Goal: Check status: Check status

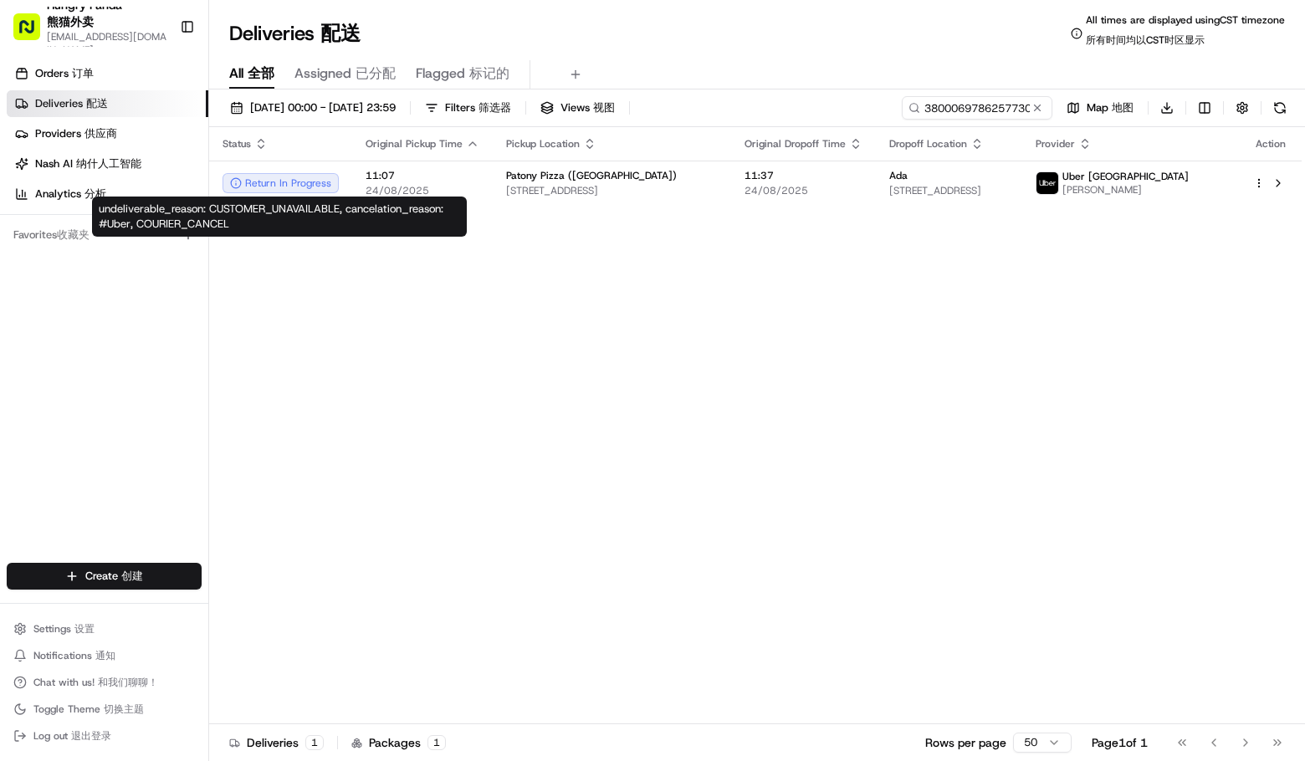
drag, startPoint x: 336, startPoint y: 393, endPoint x: 329, endPoint y: 374, distance: 20.7
click at [336, 392] on div "Status Original Pickup Time Pickup Location Original Dropoff Time Dropoff Locat…" at bounding box center [755, 432] width 1093 height 611
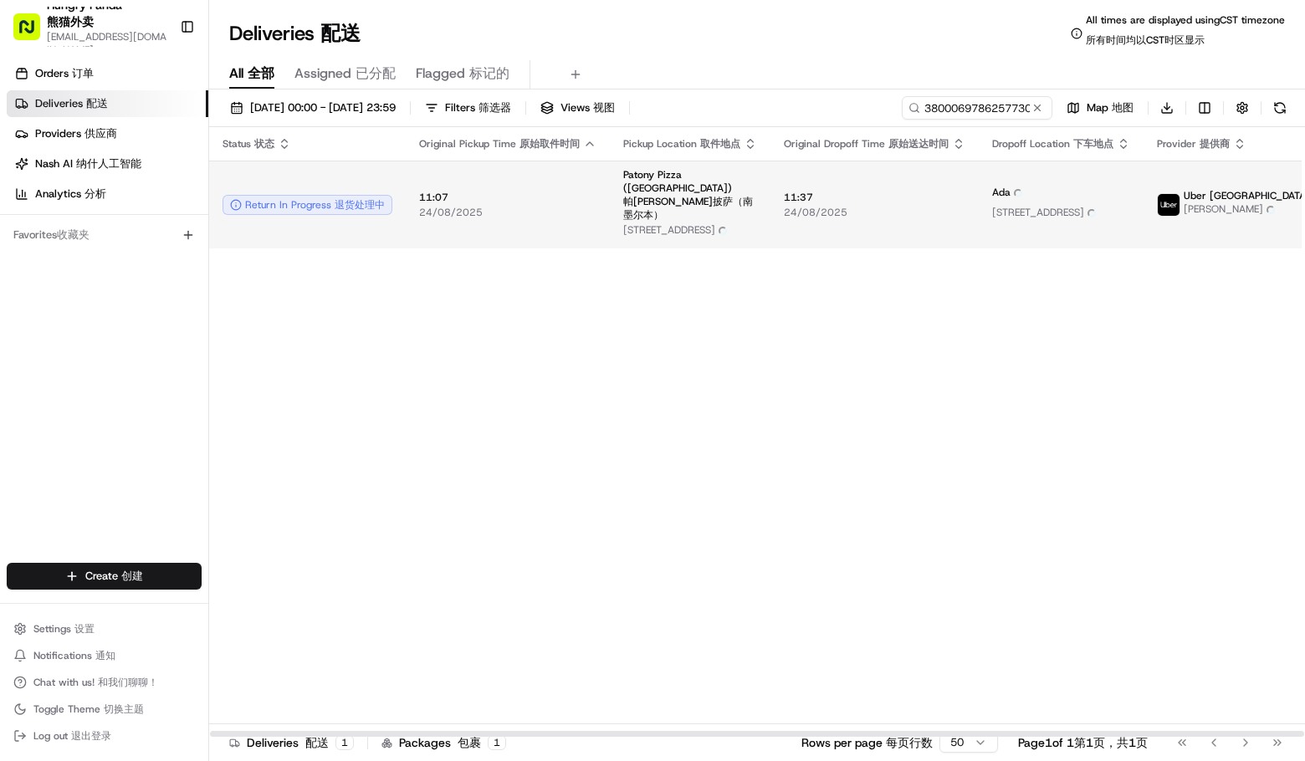
click at [1206, 211] on span "[PERSON_NAME] [PERSON_NAME]" at bounding box center [1279, 211] width 190 height 18
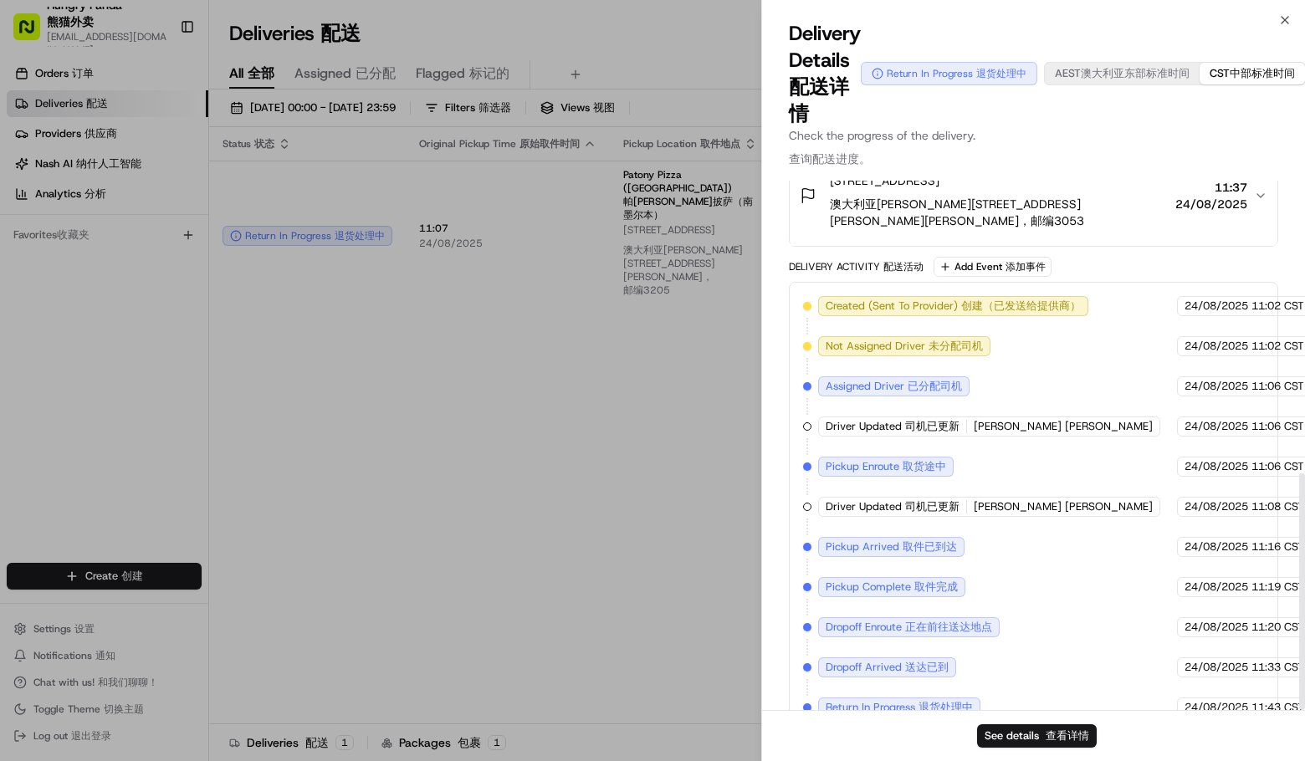
scroll to position [653, 0]
click at [1078, 125] on div "Delivery Details Delivery Details 配送详情 Return In Progress Return In Progress 退货…" at bounding box center [1033, 73] width 489 height 107
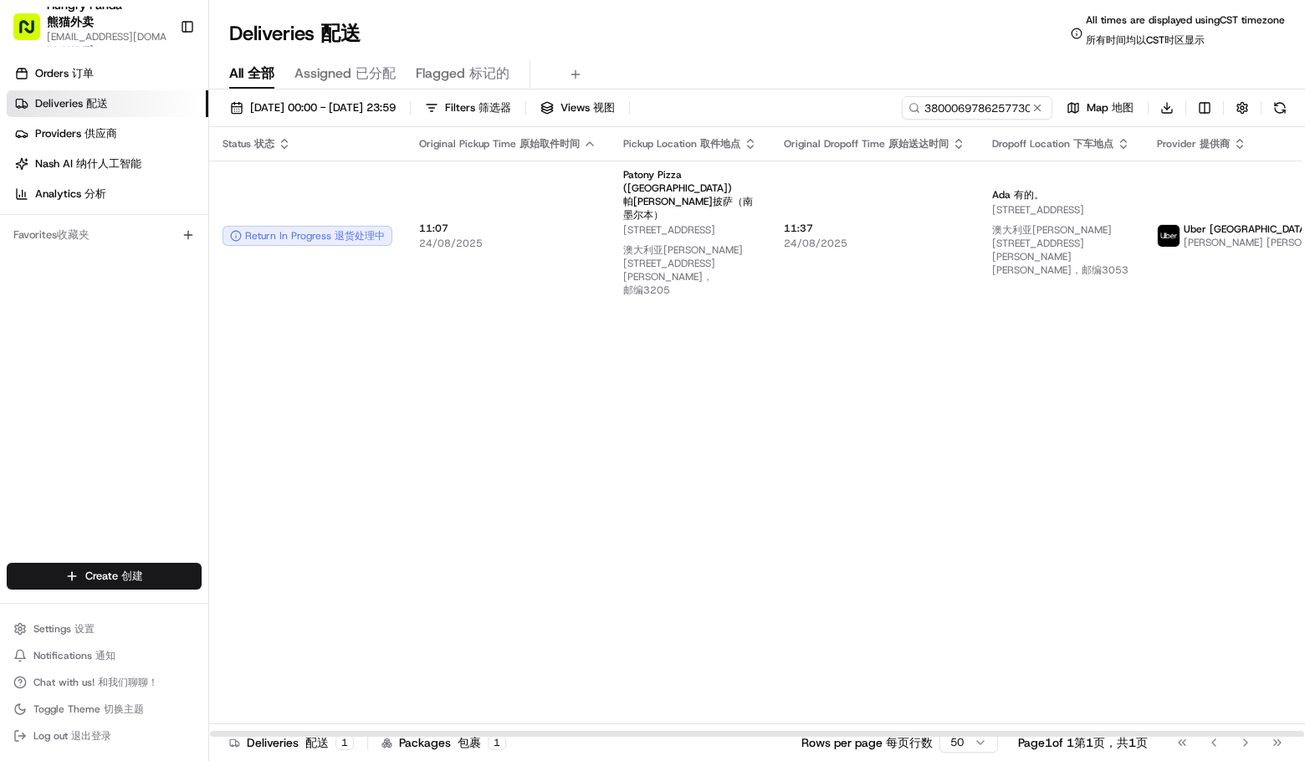
click at [1049, 427] on div "Status Status 状态 Original Pickup Time Original Pickup Time 原始取件时间 Pickup Locati…" at bounding box center [836, 432] width 1255 height 611
click at [933, 106] on input "380006978625773050667" at bounding box center [952, 107] width 201 height 23
paste input "590506025625579476954"
type input "590506025625579476954"
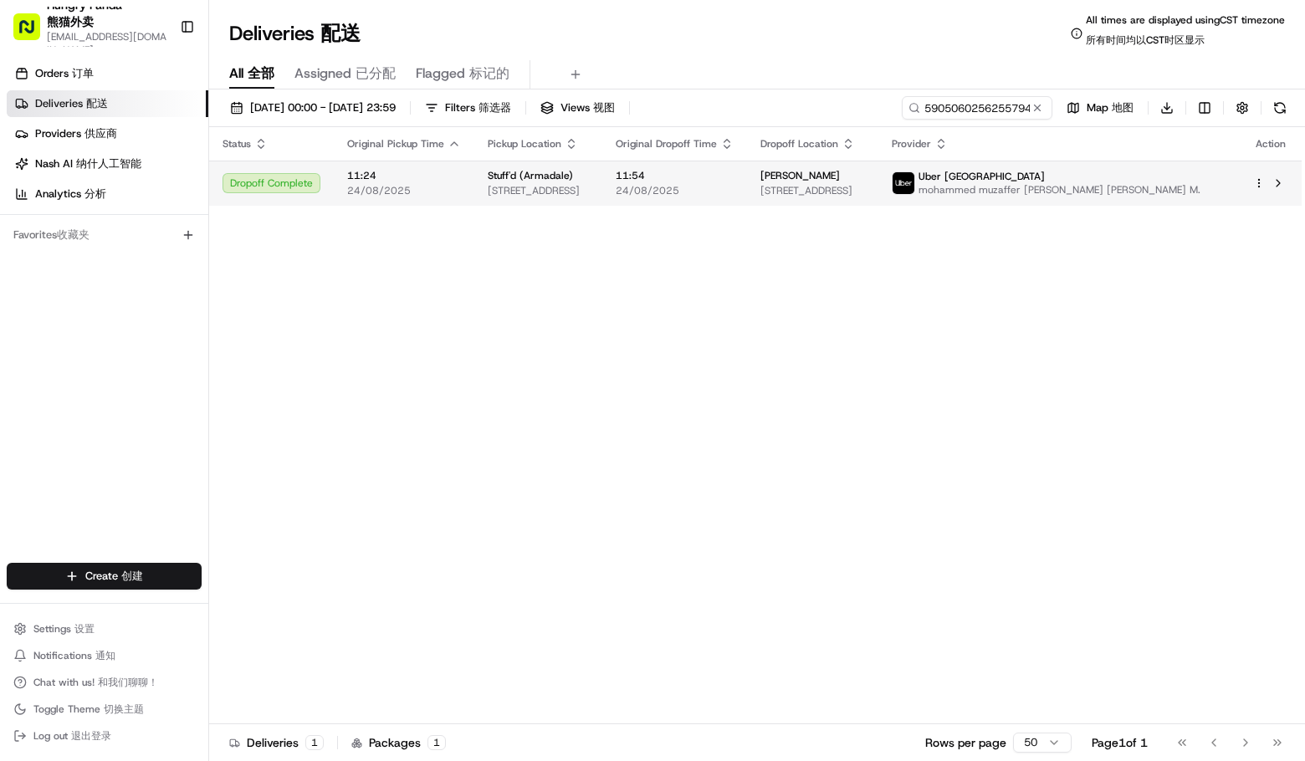
click at [1157, 195] on span "mohammed muzaffer [PERSON_NAME] [PERSON_NAME] M." at bounding box center [1060, 189] width 282 height 13
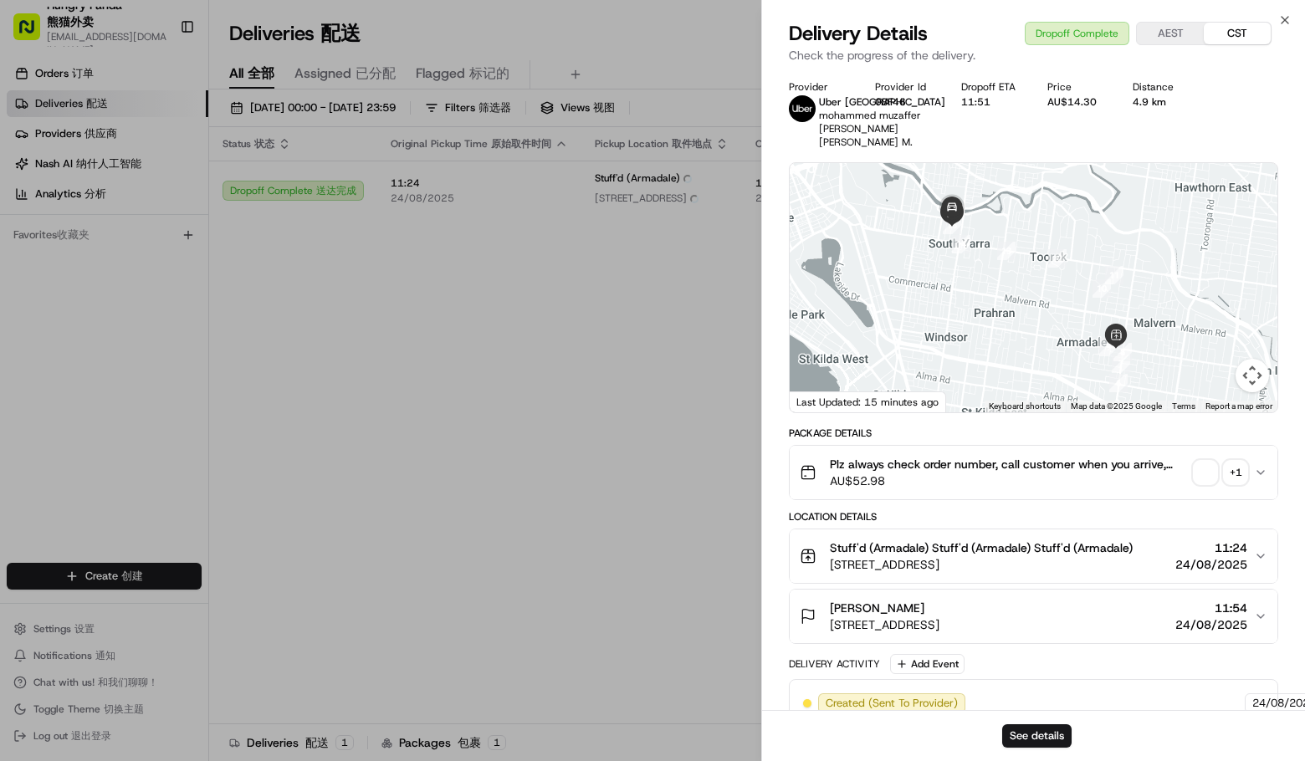
click at [1233, 464] on div "+ 1" at bounding box center [1235, 472] width 23 height 23
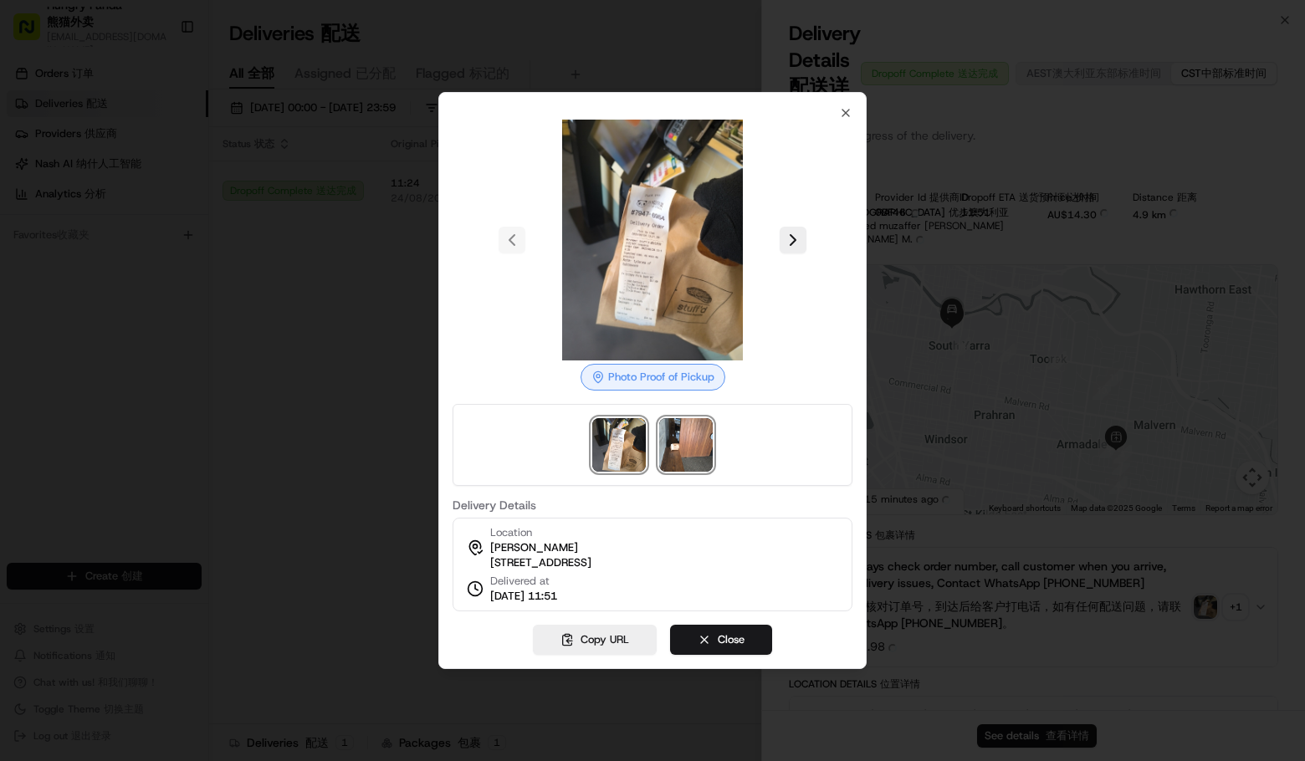
click at [688, 435] on img at bounding box center [686, 445] width 54 height 54
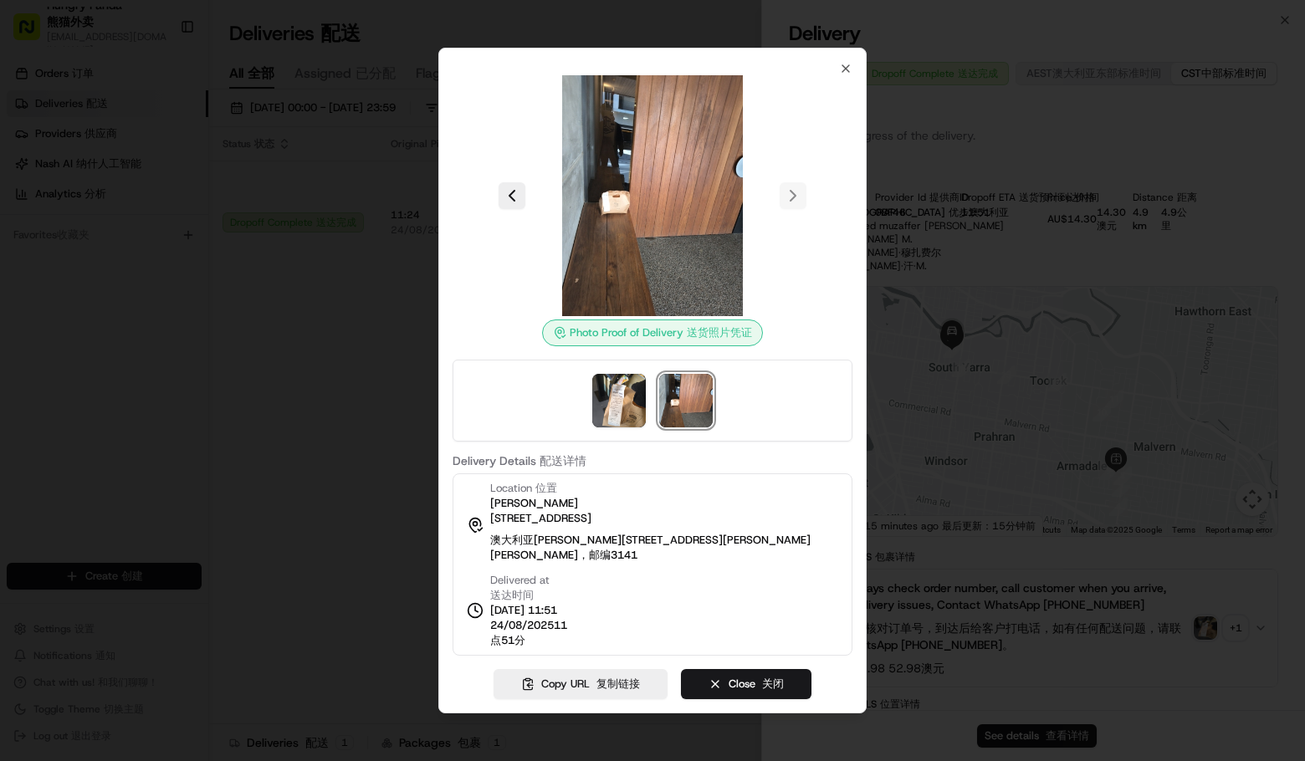
click at [279, 438] on div at bounding box center [652, 380] width 1305 height 761
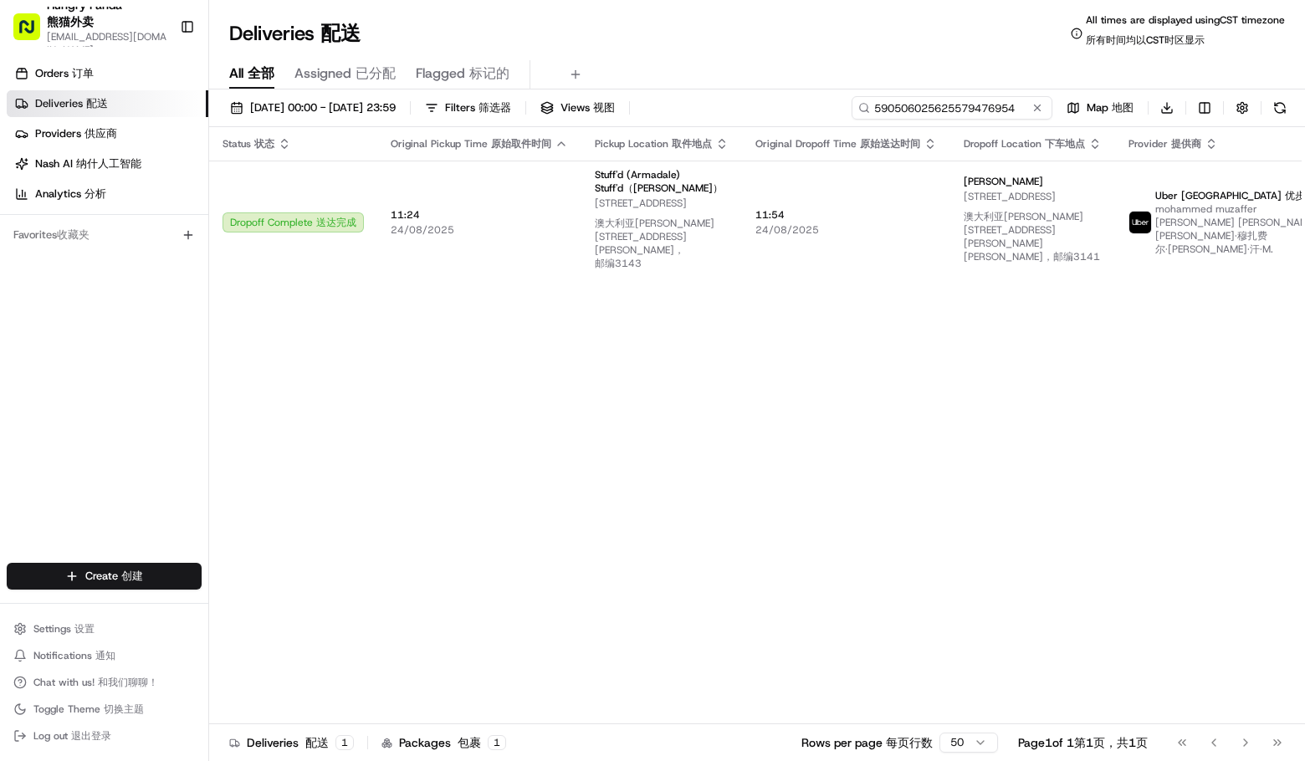
click at [993, 102] on input "590506025625579476954" at bounding box center [952, 107] width 201 height 23
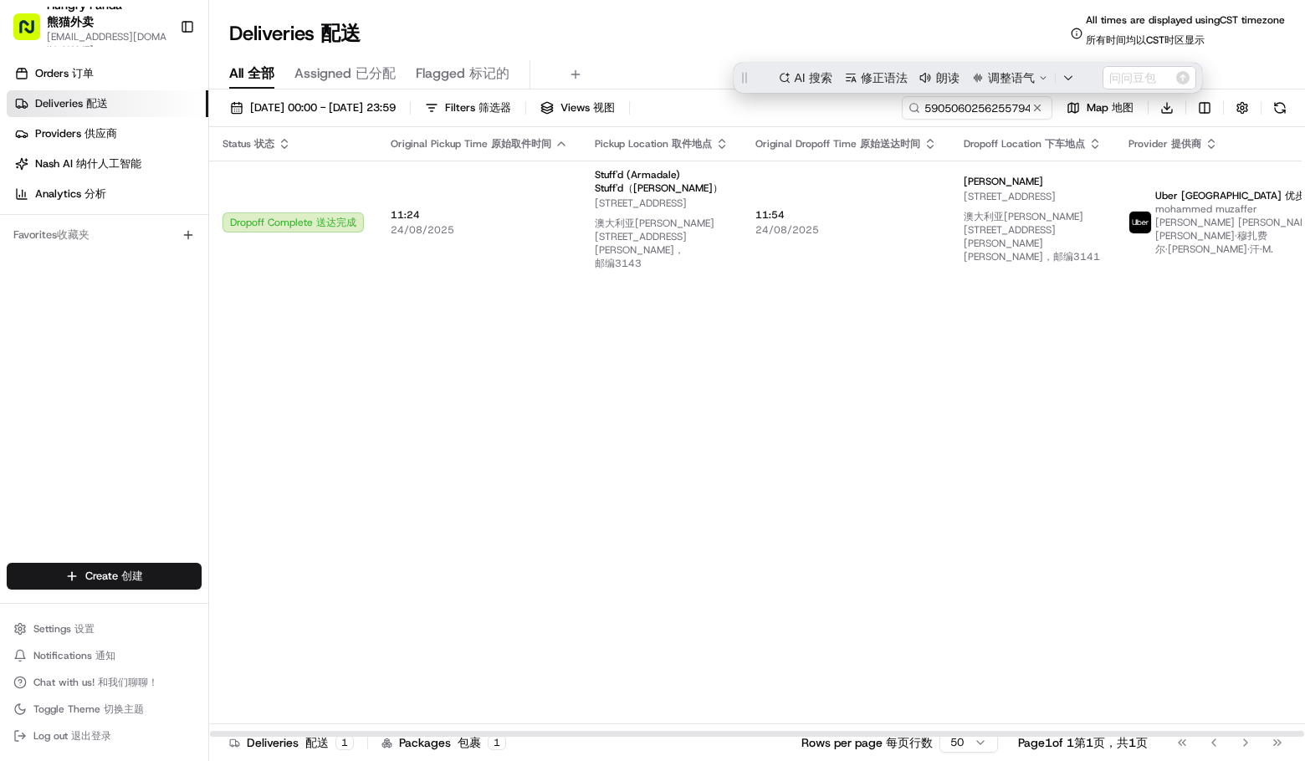
drag, startPoint x: 1010, startPoint y: 375, endPoint x: 881, endPoint y: 284, distance: 157.4
click at [1010, 375] on div "Status Status 状态 Original Pickup Time Original Pickup Time 原始取件时间 Pickup Locati…" at bounding box center [822, 432] width 1226 height 611
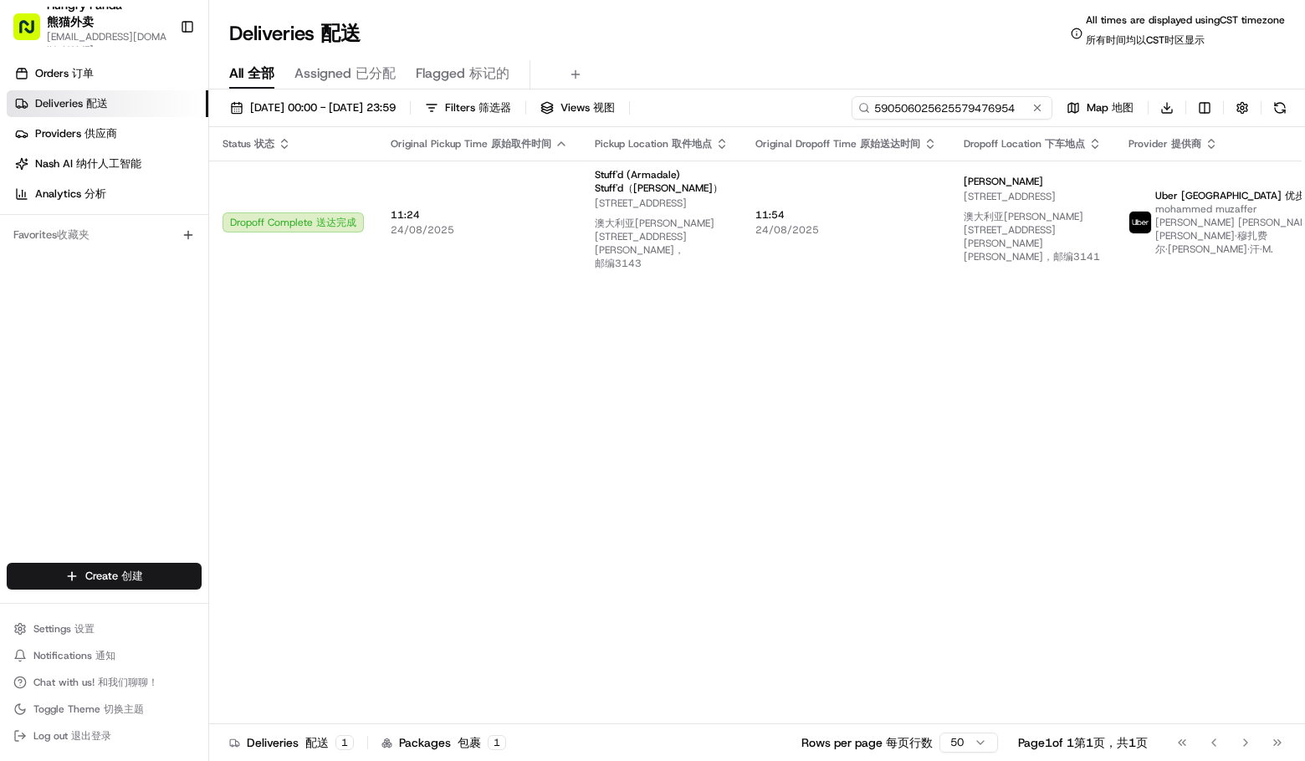
click at [963, 114] on input "590506025625579476954" at bounding box center [952, 107] width 201 height 23
paste input "470803147635979532616"
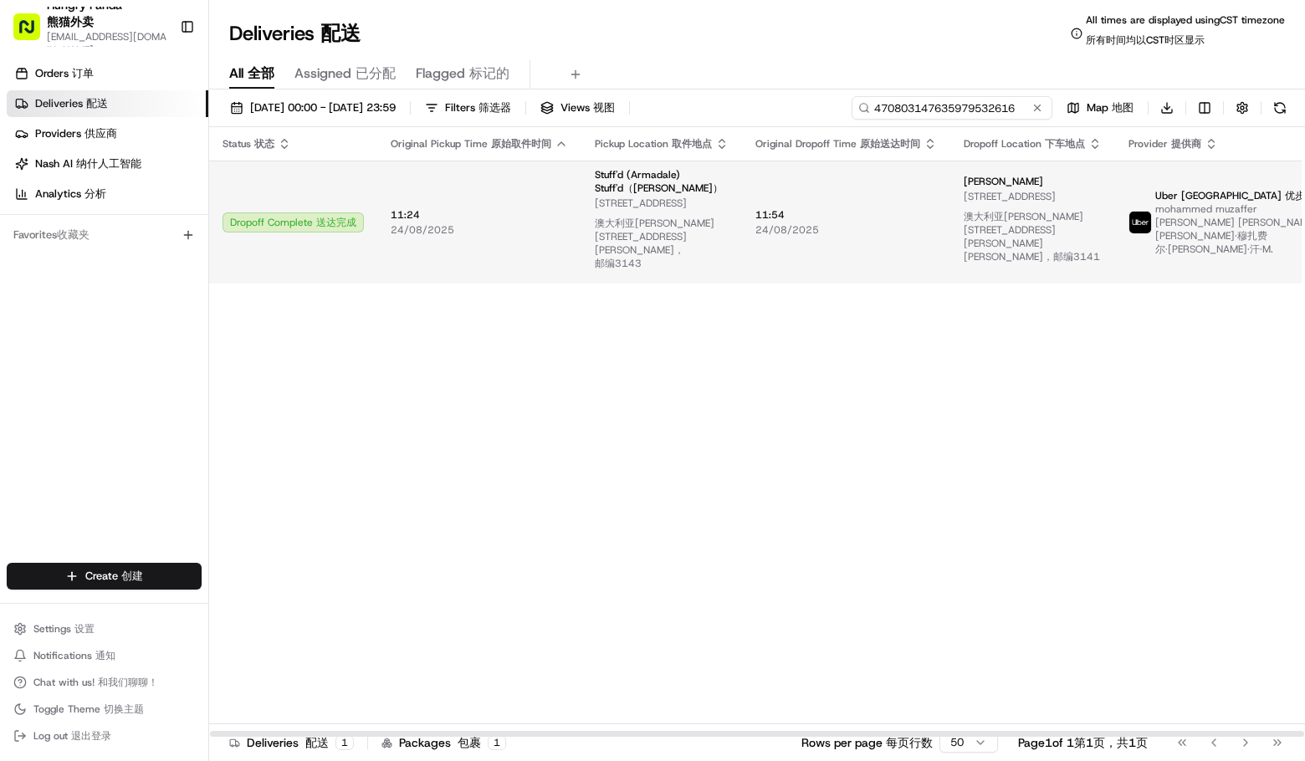
type input "470803147635979532616"
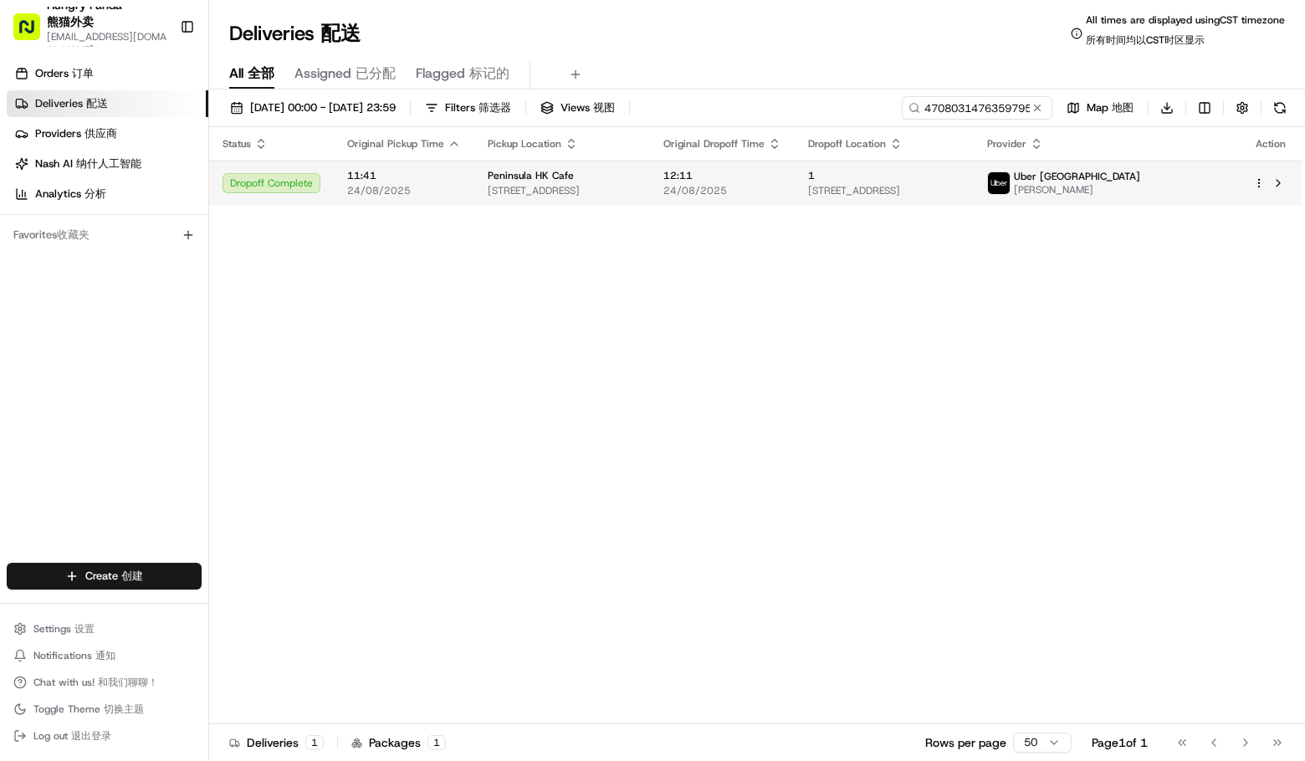
click at [1010, 188] on img at bounding box center [999, 183] width 22 height 22
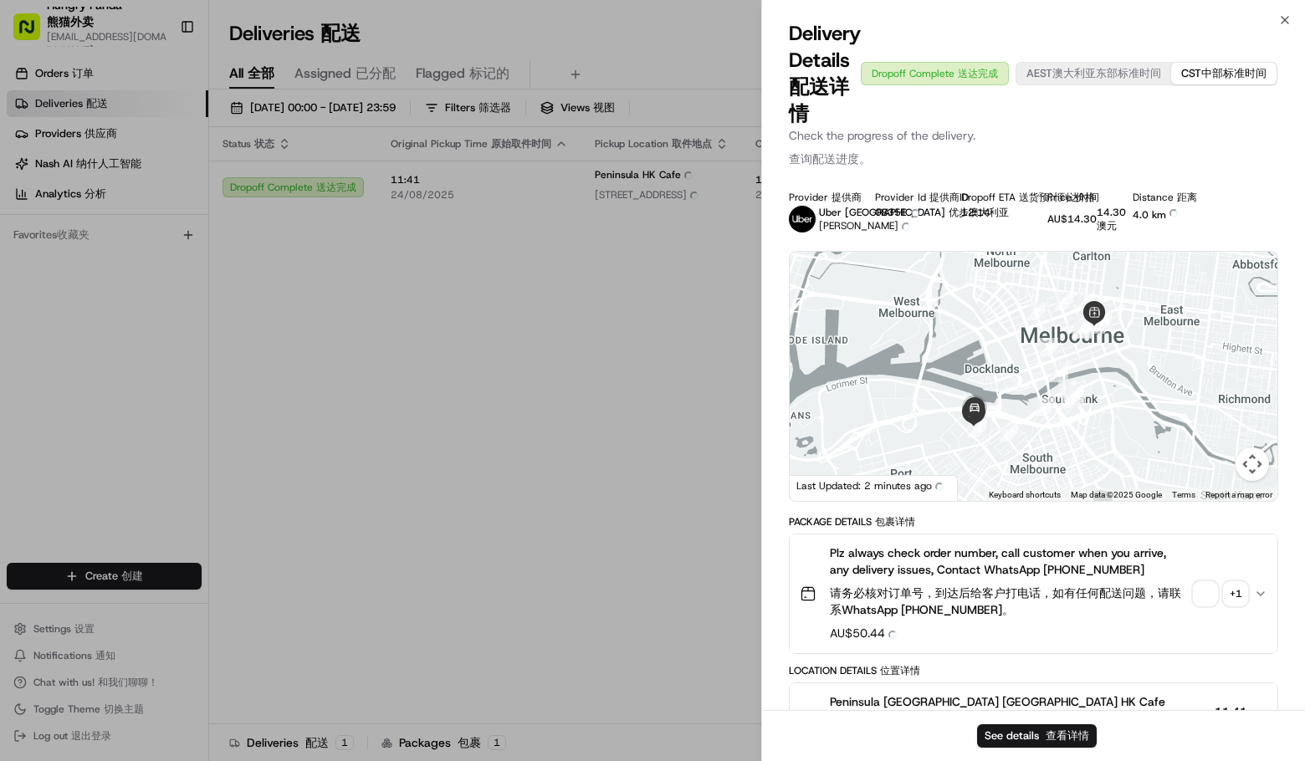
click at [1234, 447] on div at bounding box center [1034, 376] width 488 height 249
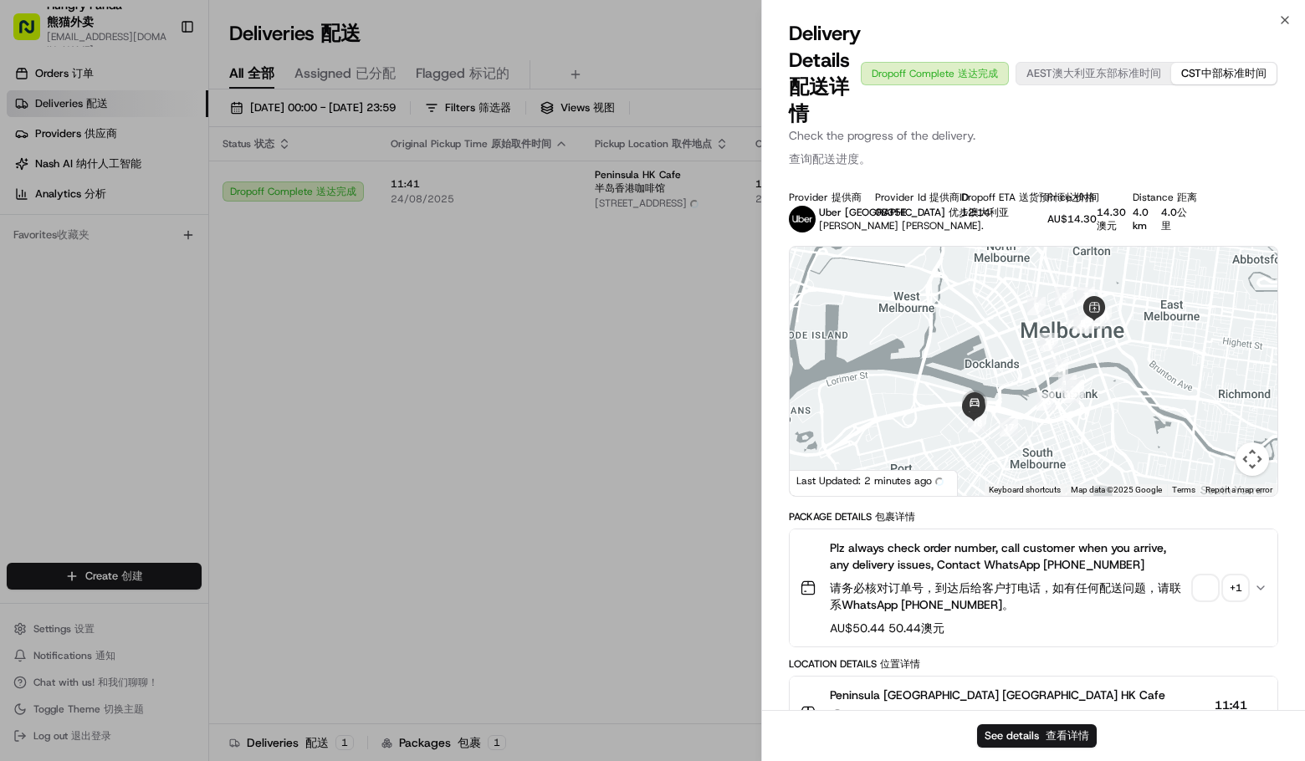
click at [1237, 594] on div "+ 1 + 1" at bounding box center [1235, 587] width 23 height 23
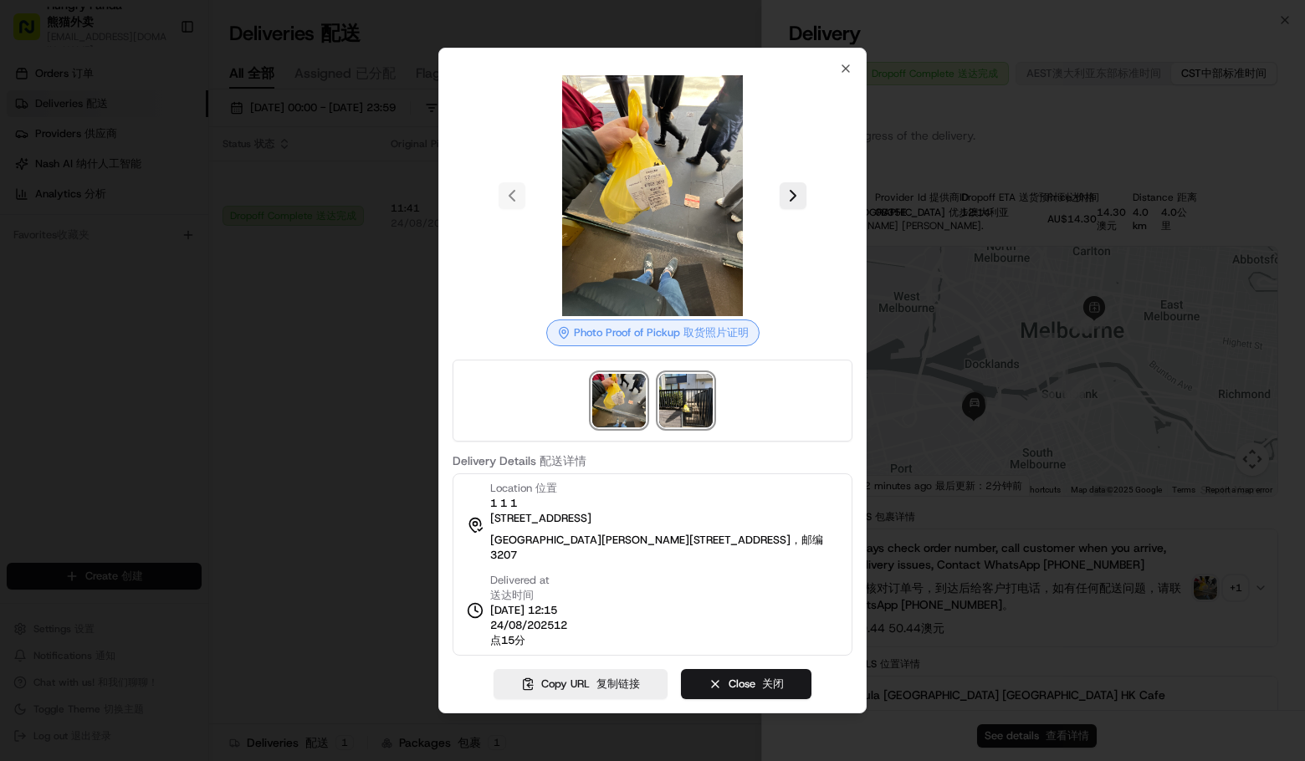
click at [684, 391] on img at bounding box center [686, 401] width 54 height 54
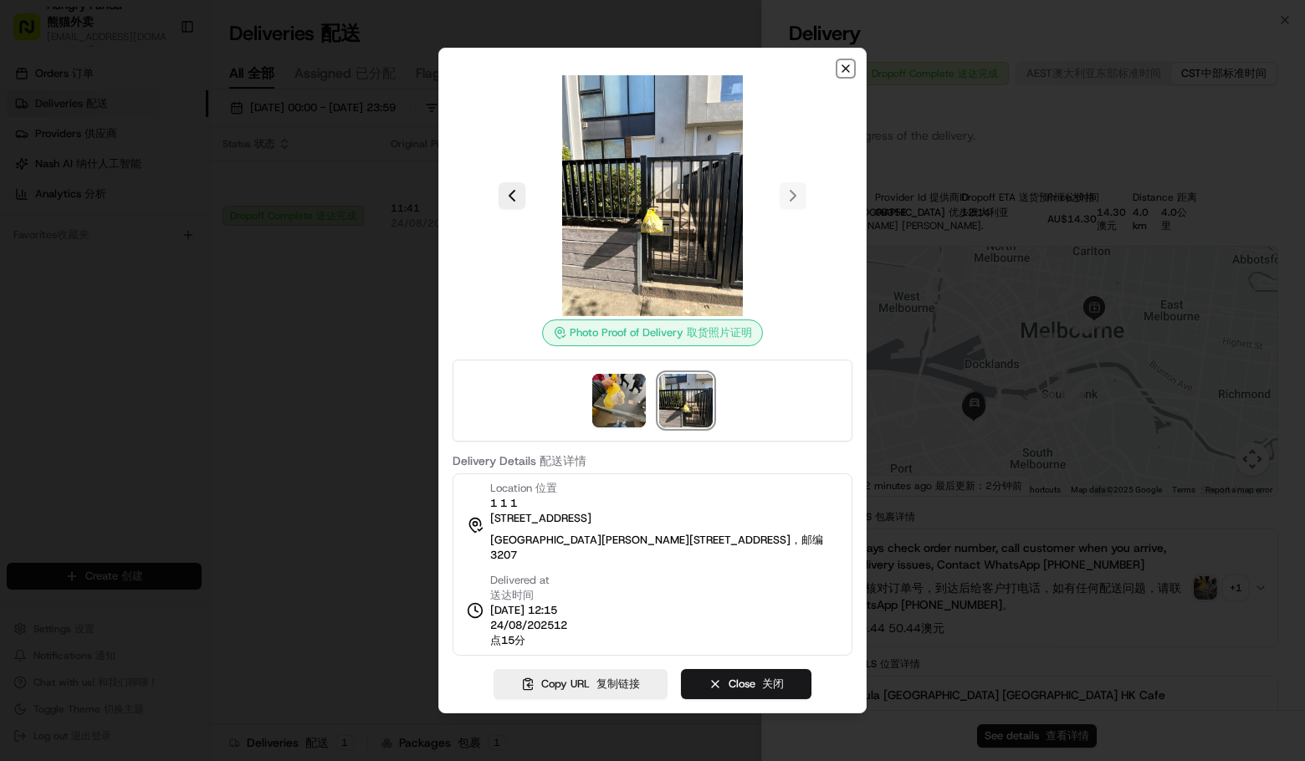
click at [849, 68] on icon "button" at bounding box center [845, 68] width 13 height 13
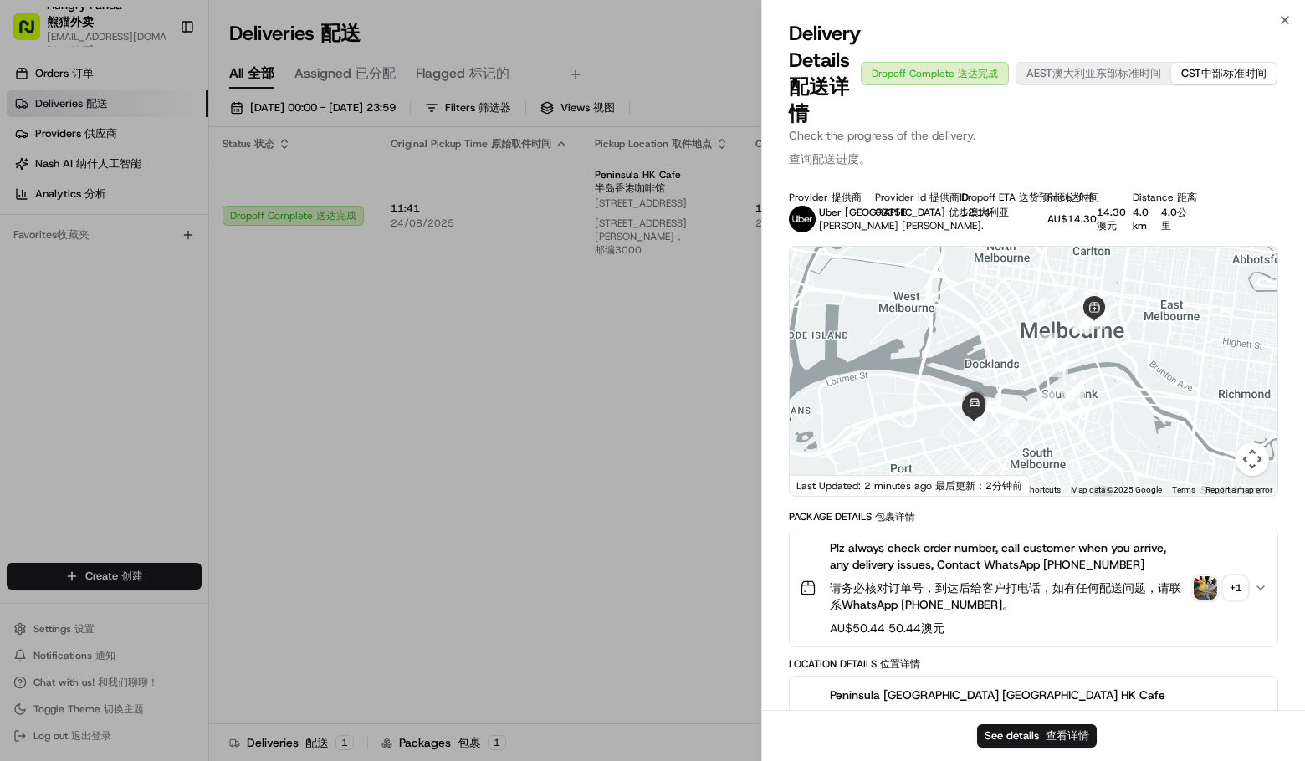
click at [469, 361] on div at bounding box center [652, 380] width 1305 height 761
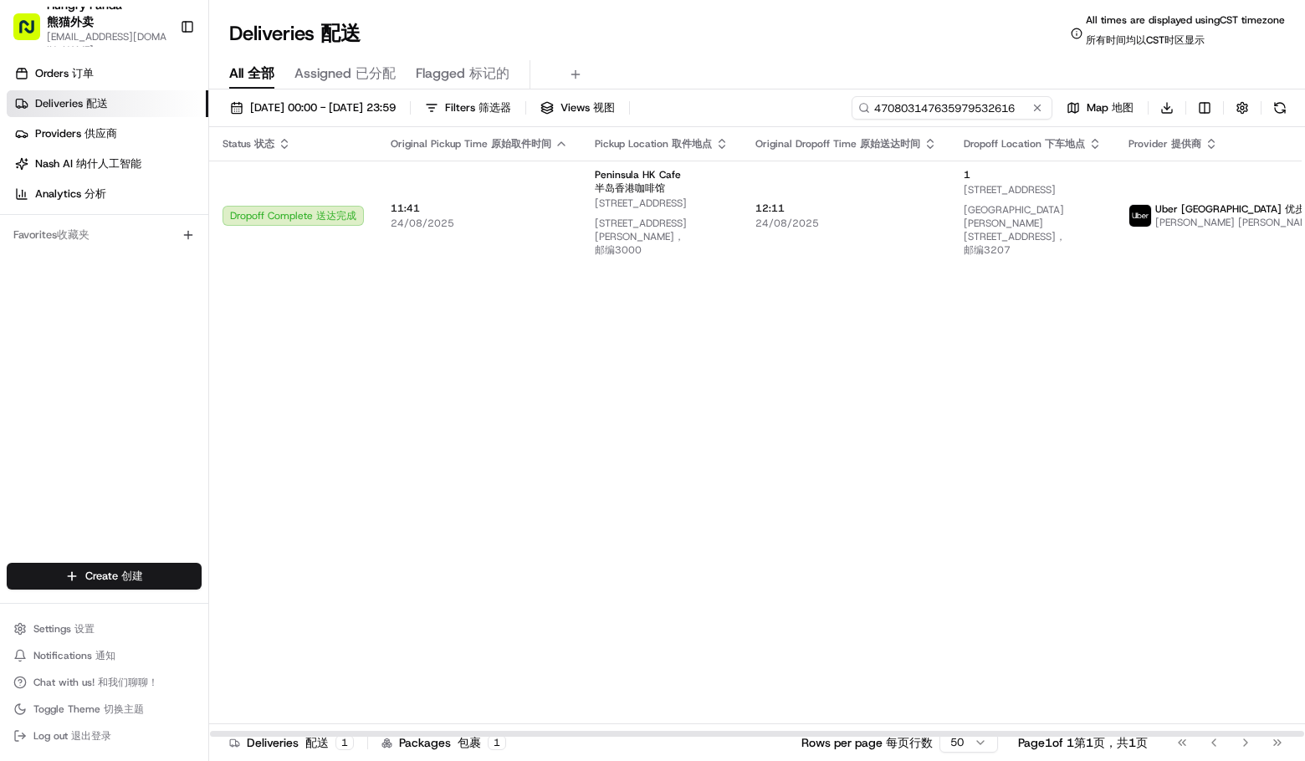
click at [957, 105] on input "470803147635979532616" at bounding box center [952, 107] width 201 height 23
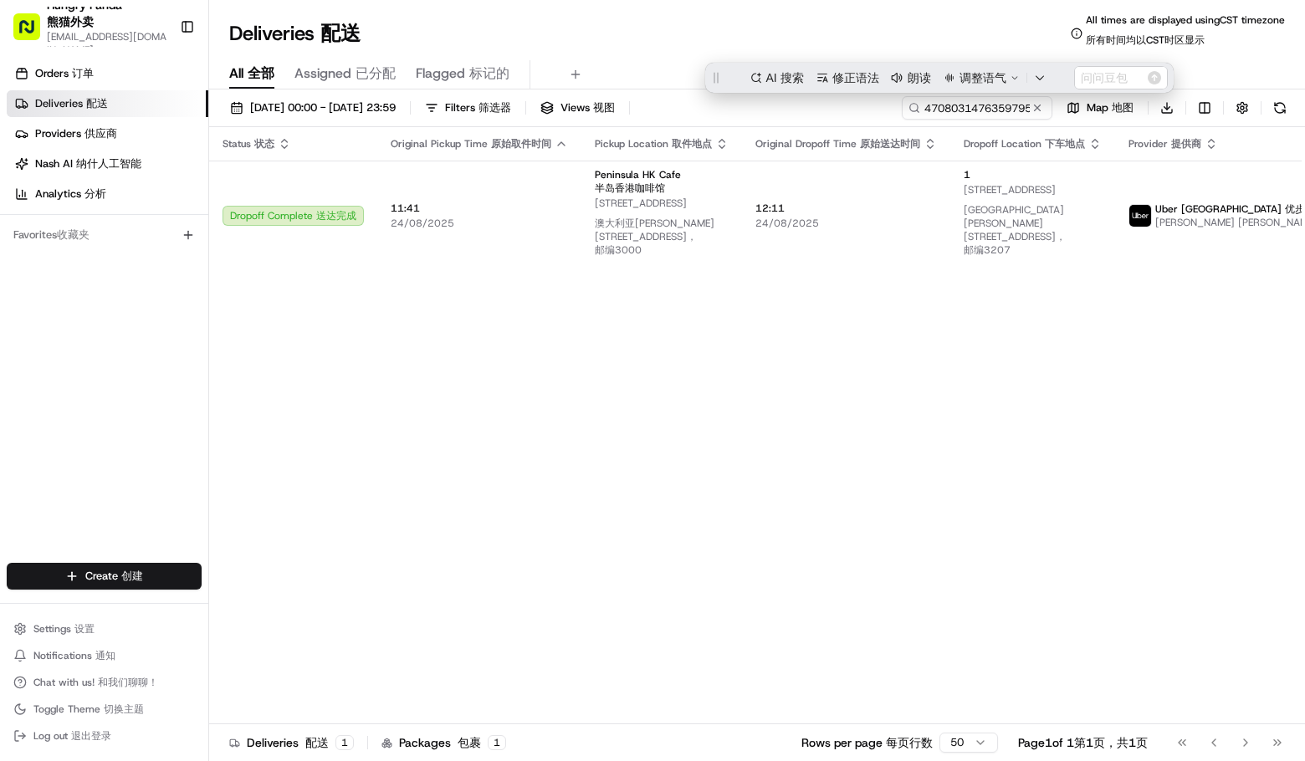
click at [1042, 367] on div "Status Status 状态 Original Pickup Time Original Pickup Time 原始取件时间 Pickup Locati…" at bounding box center [822, 432] width 1226 height 611
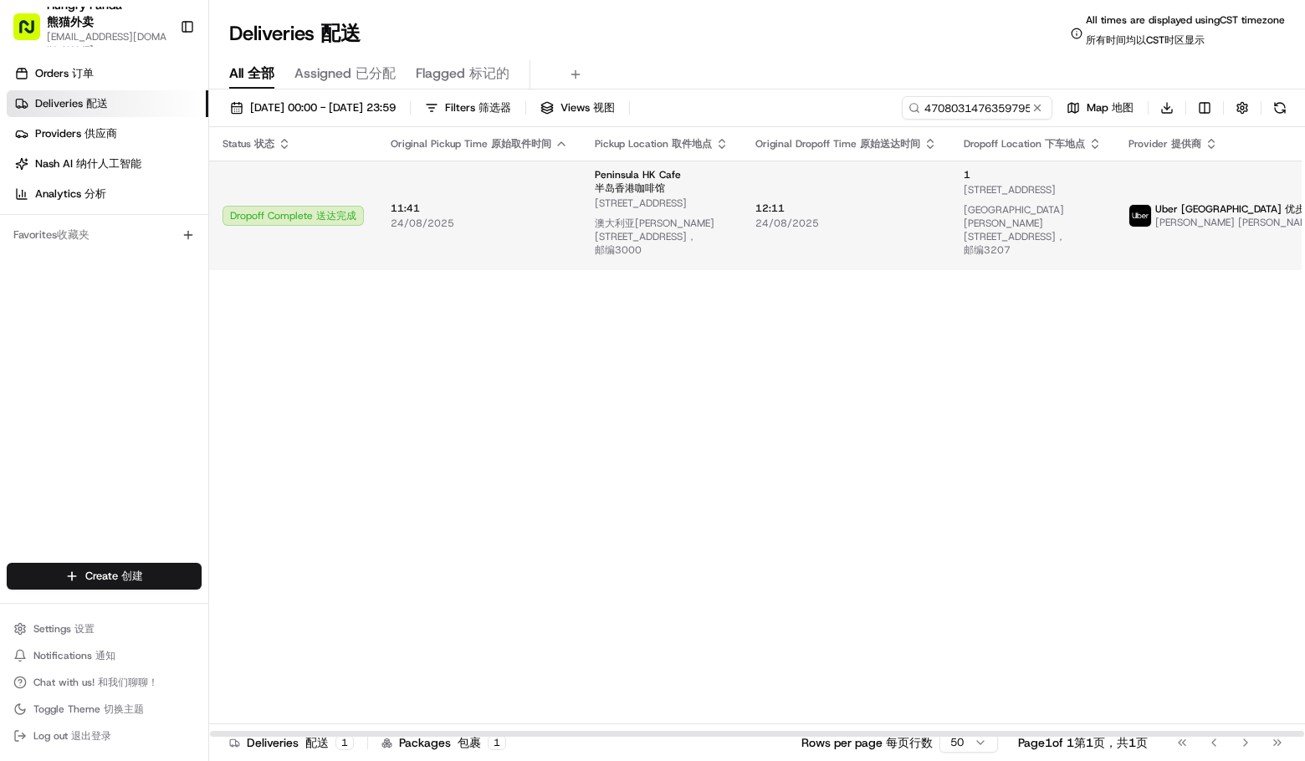
click at [1166, 207] on span "Uber [GEOGRAPHIC_DATA] Uber Australia 优步澳大利亚" at bounding box center [1250, 208] width 190 height 13
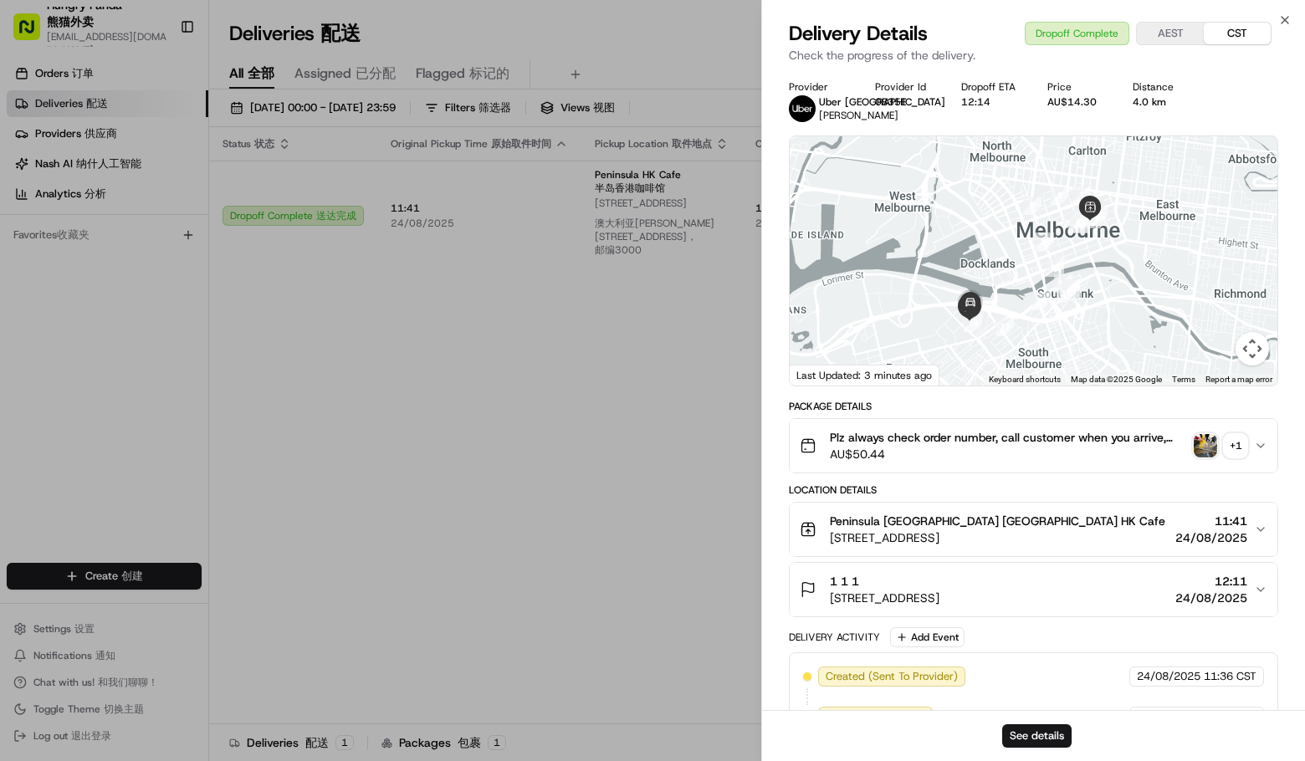
click at [1229, 449] on div "+ 1" at bounding box center [1235, 445] width 23 height 23
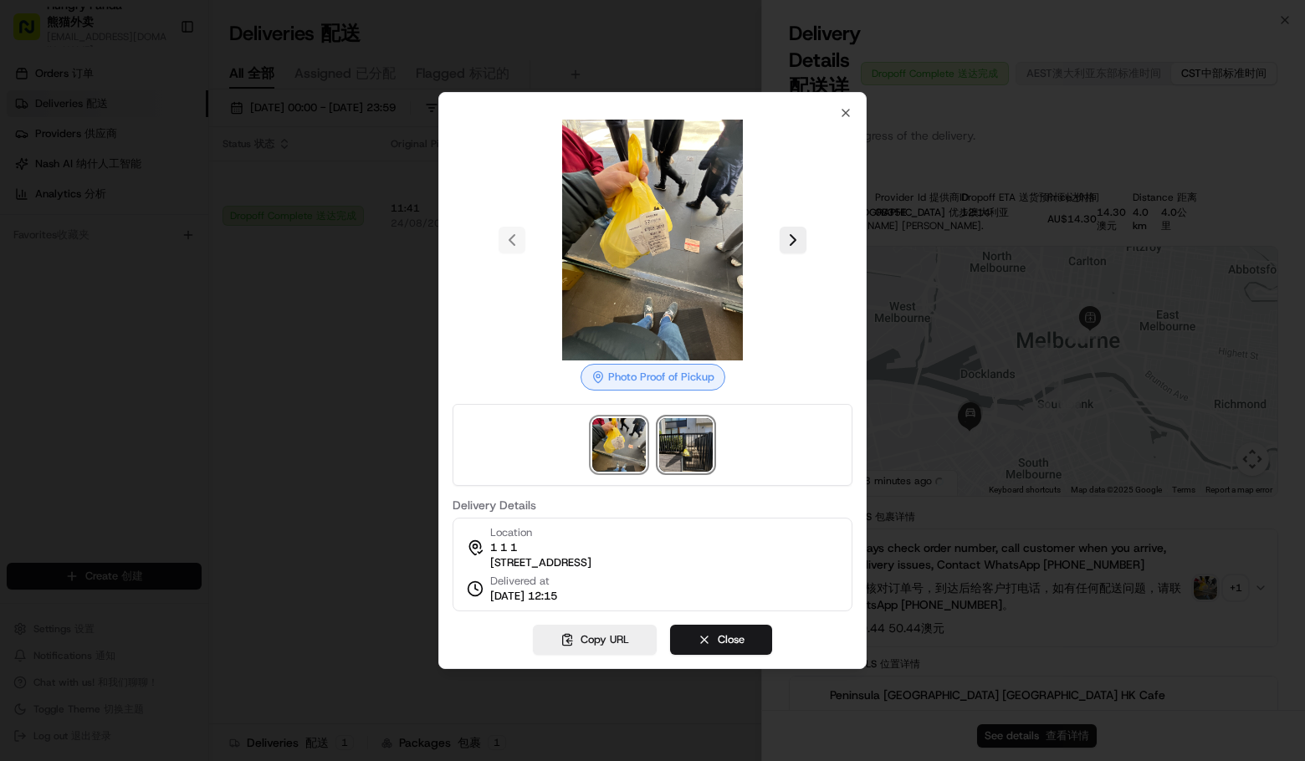
click at [693, 435] on img at bounding box center [686, 445] width 54 height 54
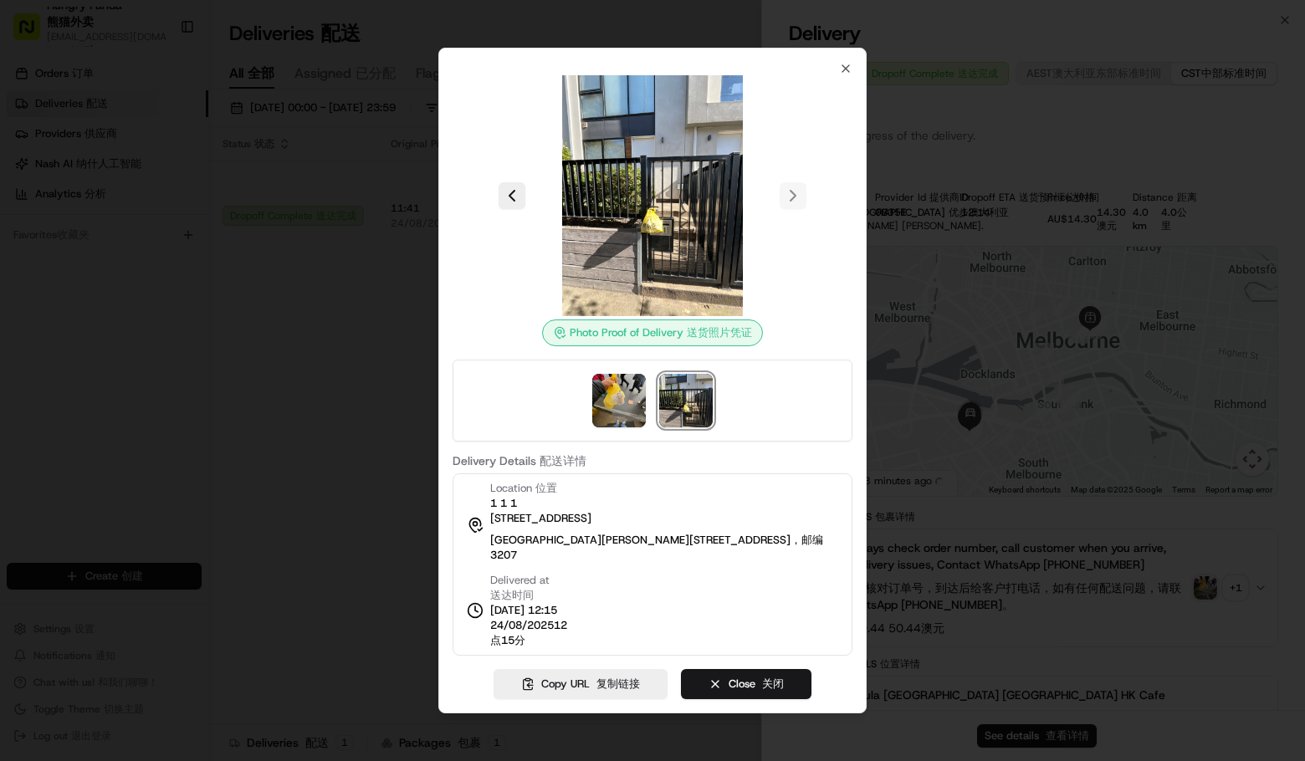
click at [321, 419] on div at bounding box center [652, 380] width 1305 height 761
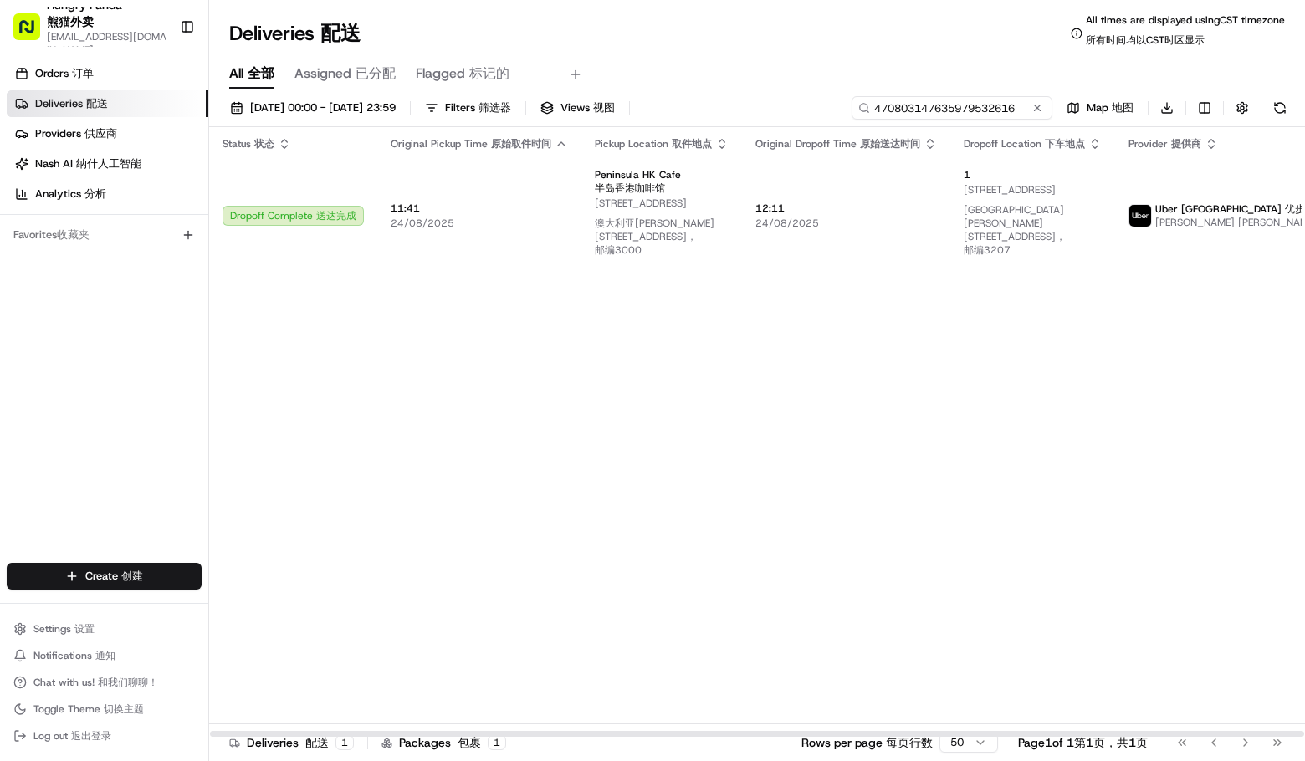
click at [956, 117] on input "470803147635979532616" at bounding box center [952, 107] width 201 height 23
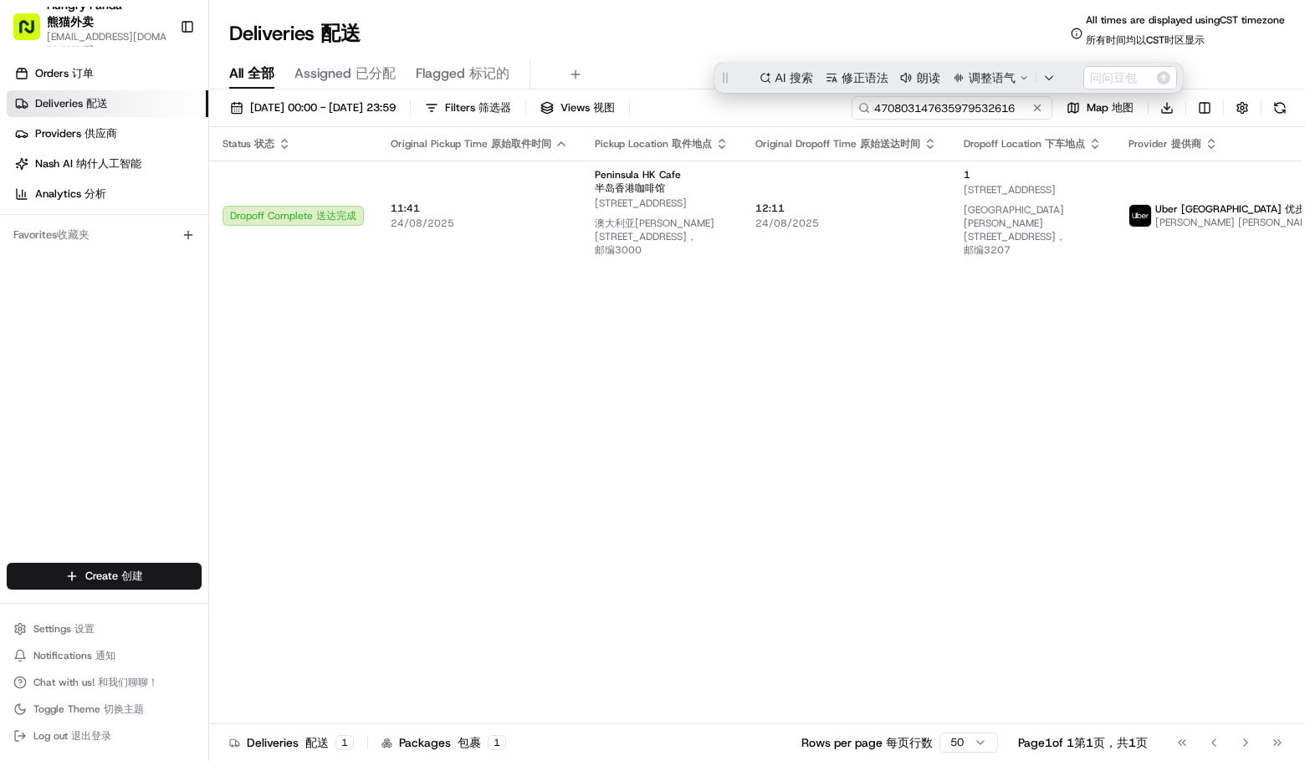
paste input "30509475655076107762"
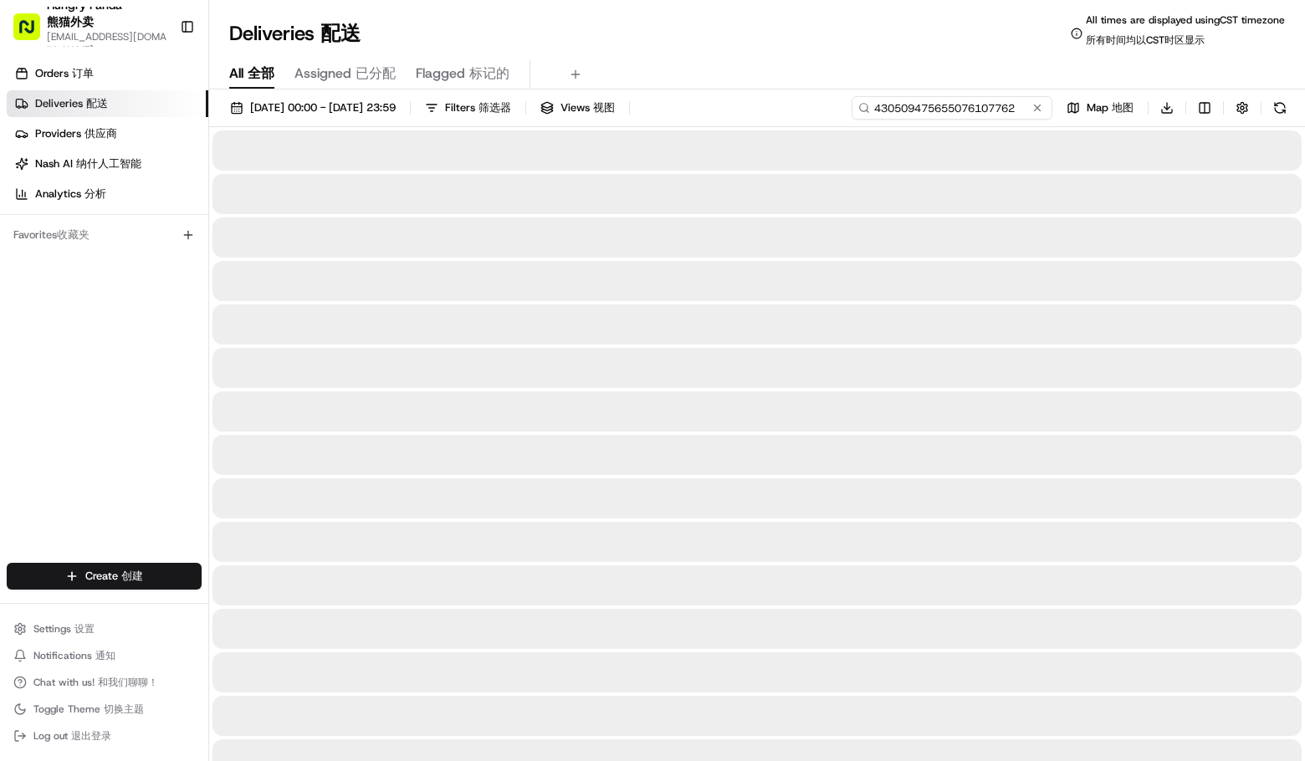
type input "430509475655076107762"
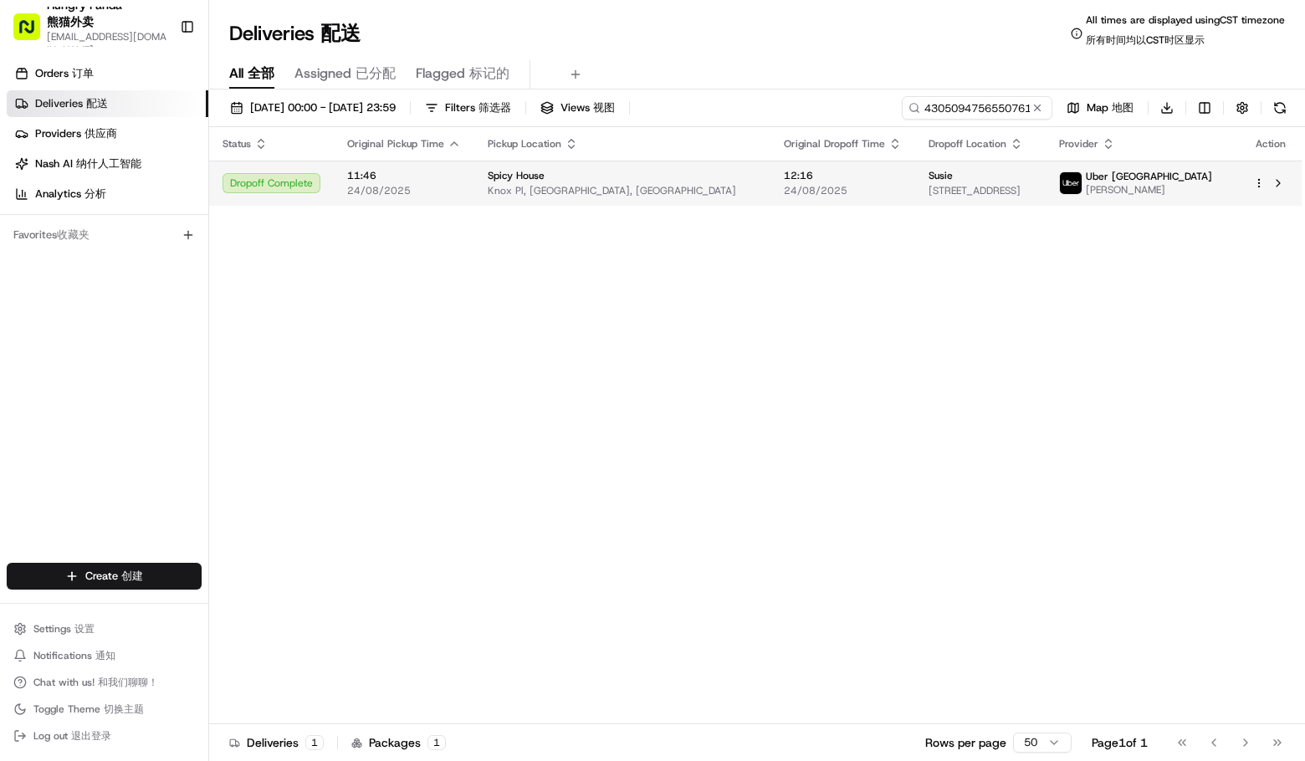
click at [1165, 185] on span "[PERSON_NAME]" at bounding box center [1149, 189] width 126 height 13
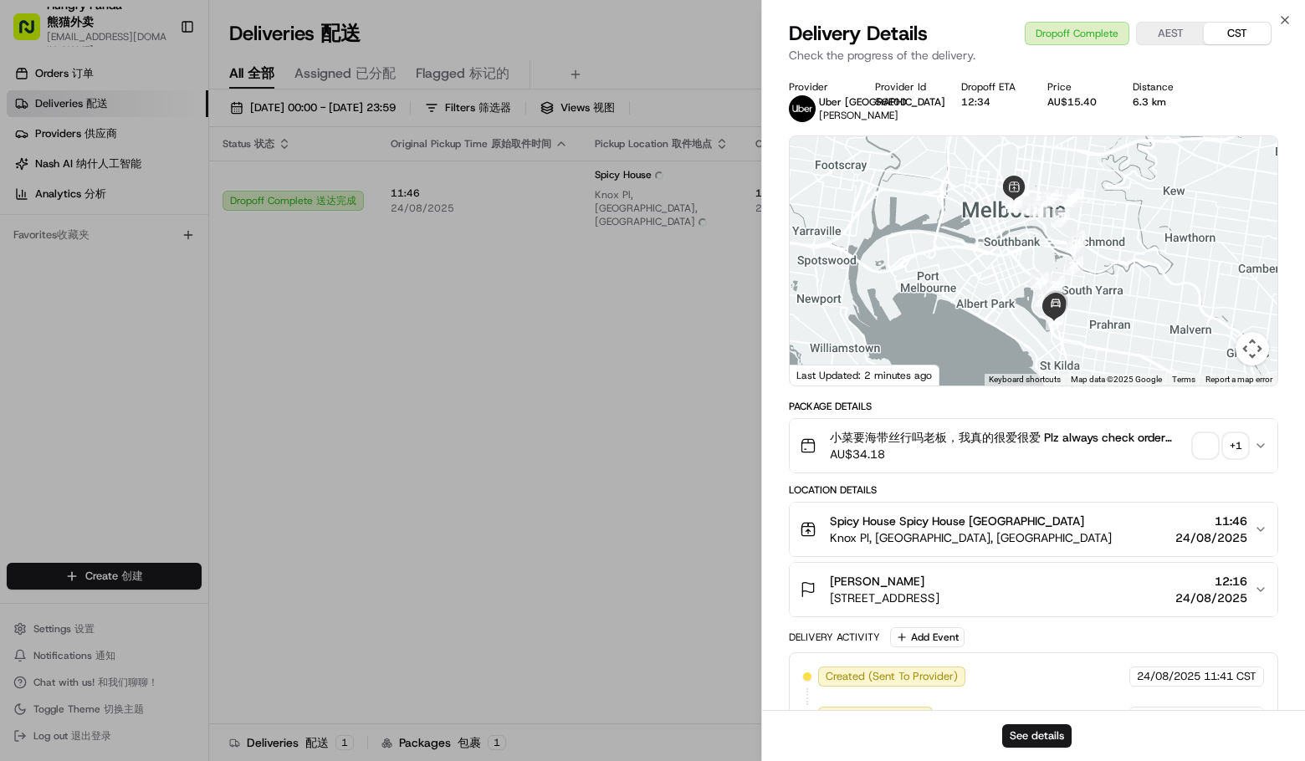
click at [1237, 442] on div "+ 1" at bounding box center [1235, 445] width 23 height 23
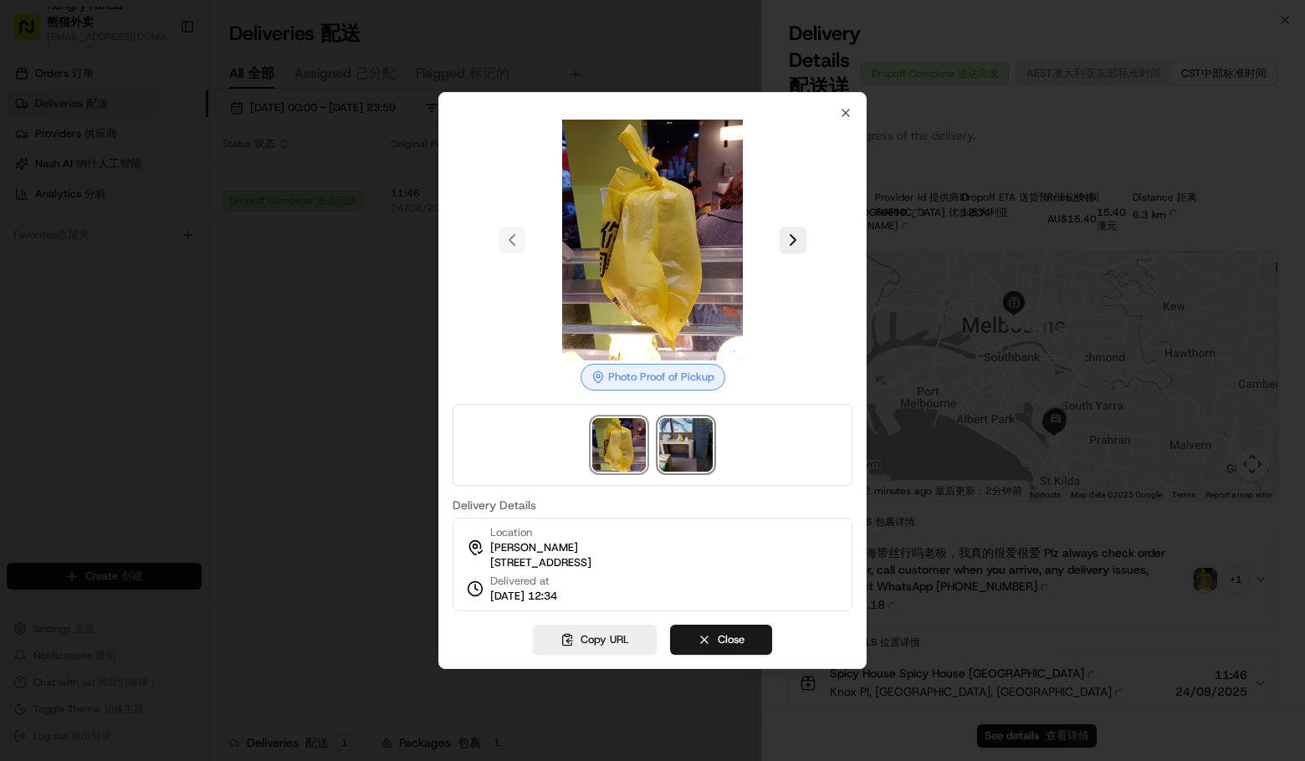
click at [668, 429] on img at bounding box center [686, 445] width 54 height 54
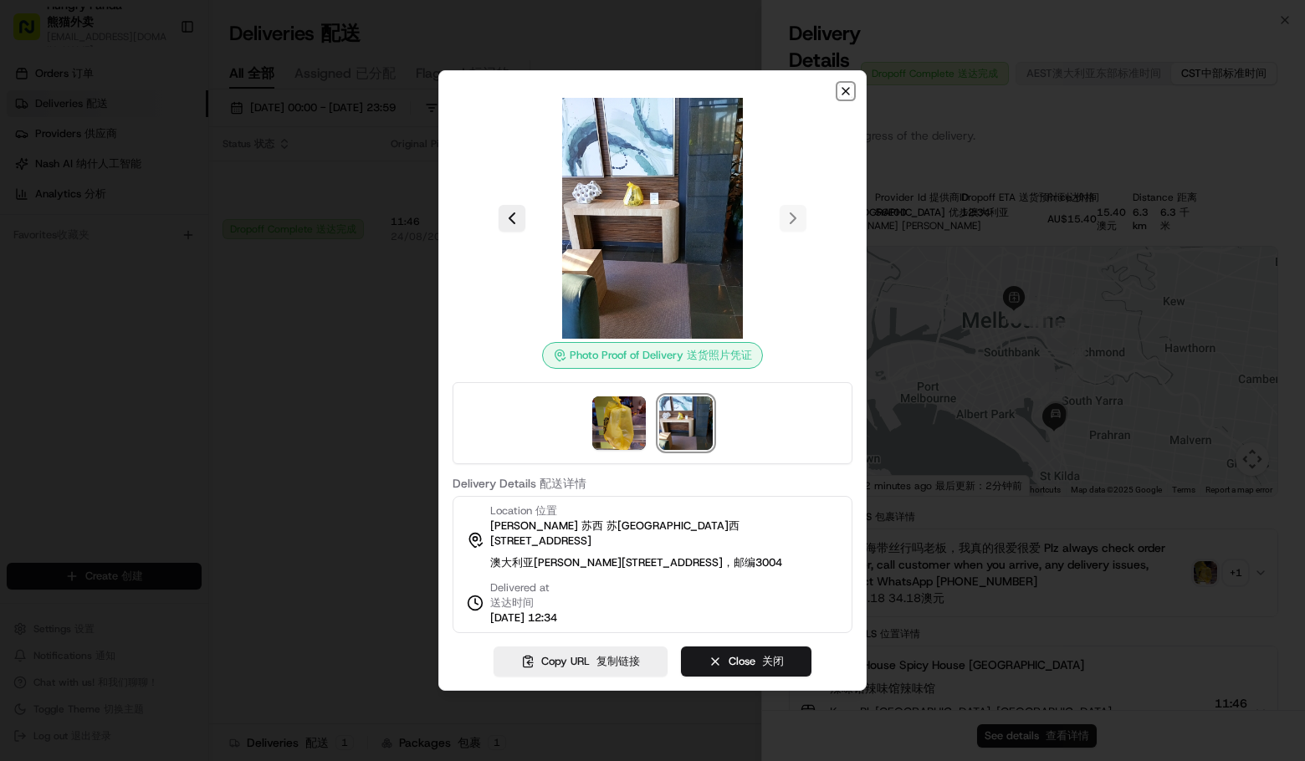
click at [847, 88] on icon "button" at bounding box center [845, 91] width 7 height 7
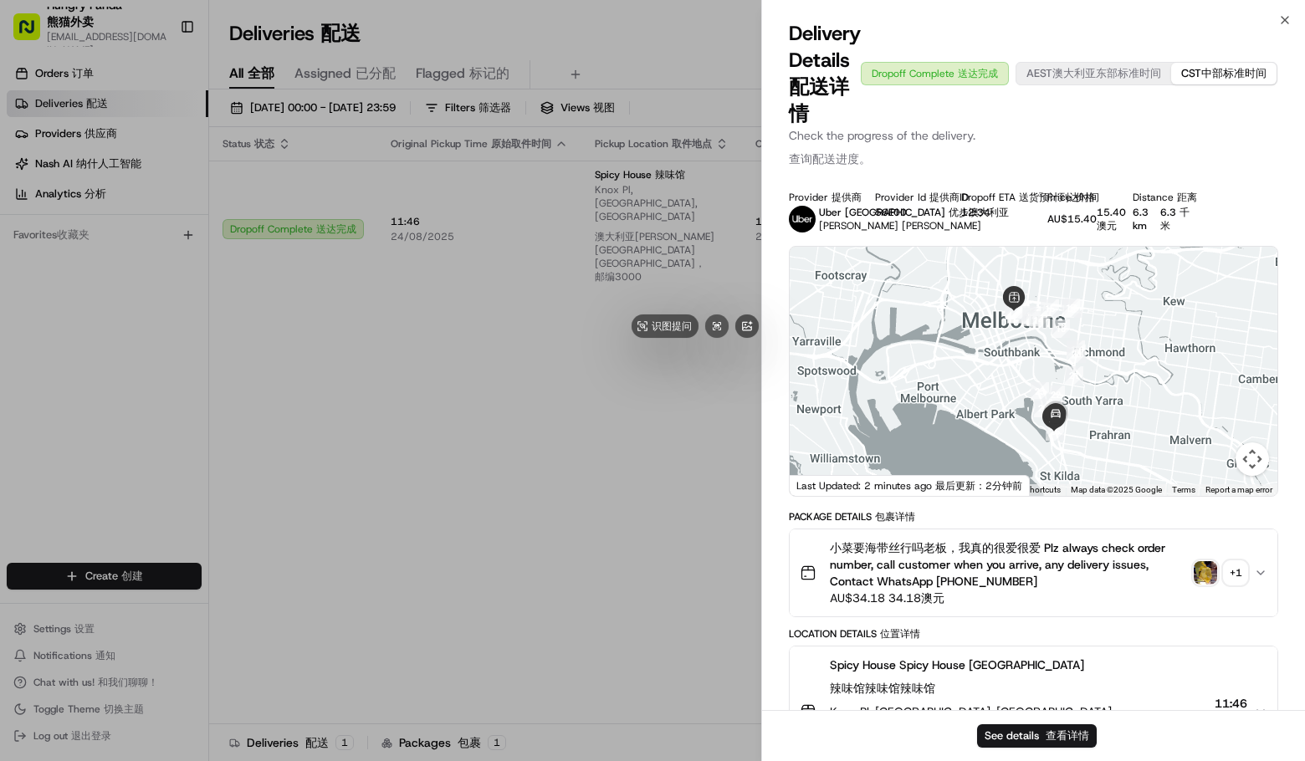
click at [397, 344] on div at bounding box center [652, 380] width 1305 height 761
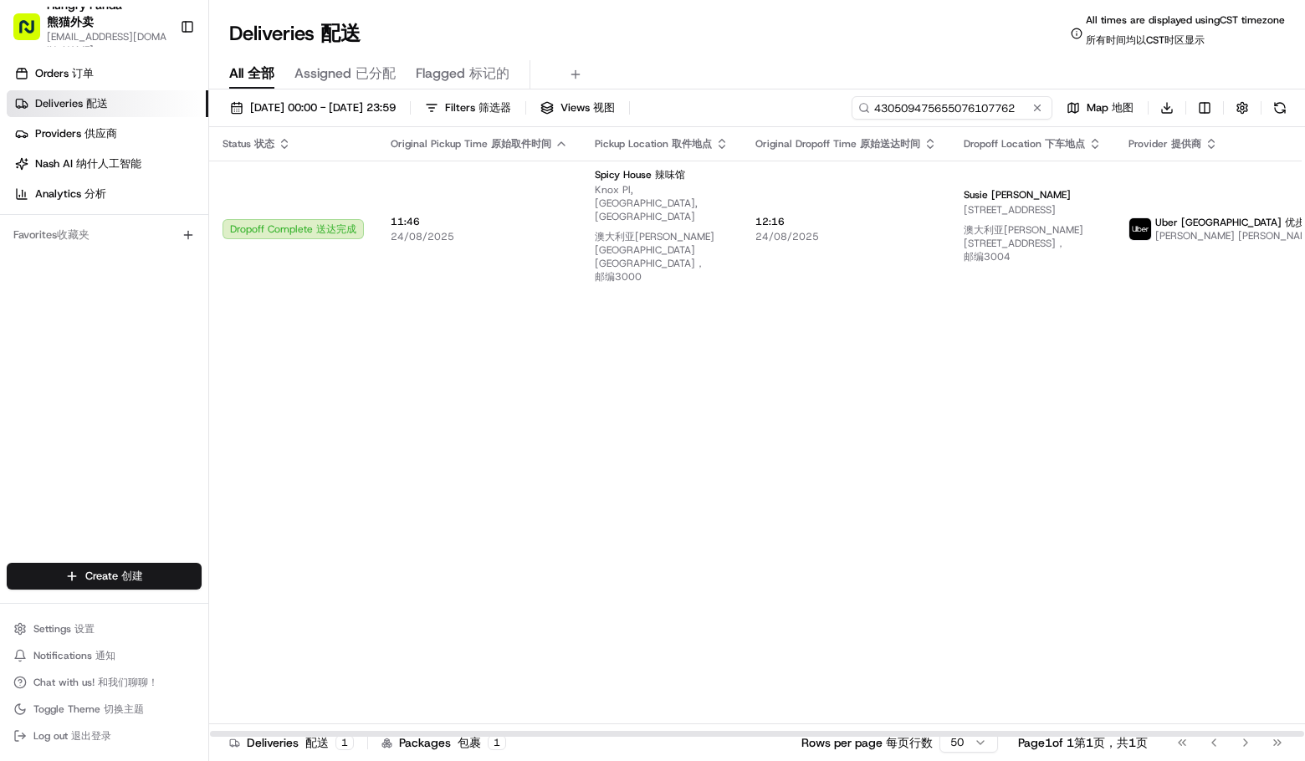
click at [982, 110] on input "430509475655076107762" at bounding box center [952, 107] width 201 height 23
drag, startPoint x: 1048, startPoint y: 519, endPoint x: 801, endPoint y: 339, distance: 305.4
click at [1048, 517] on div "Status Status 状态 Original Pickup Time Original Pickup Time 原始取件时间 Pickup Locati…" at bounding box center [822, 432] width 1226 height 611
click at [976, 102] on input "430509475655076107762" at bounding box center [952, 107] width 201 height 23
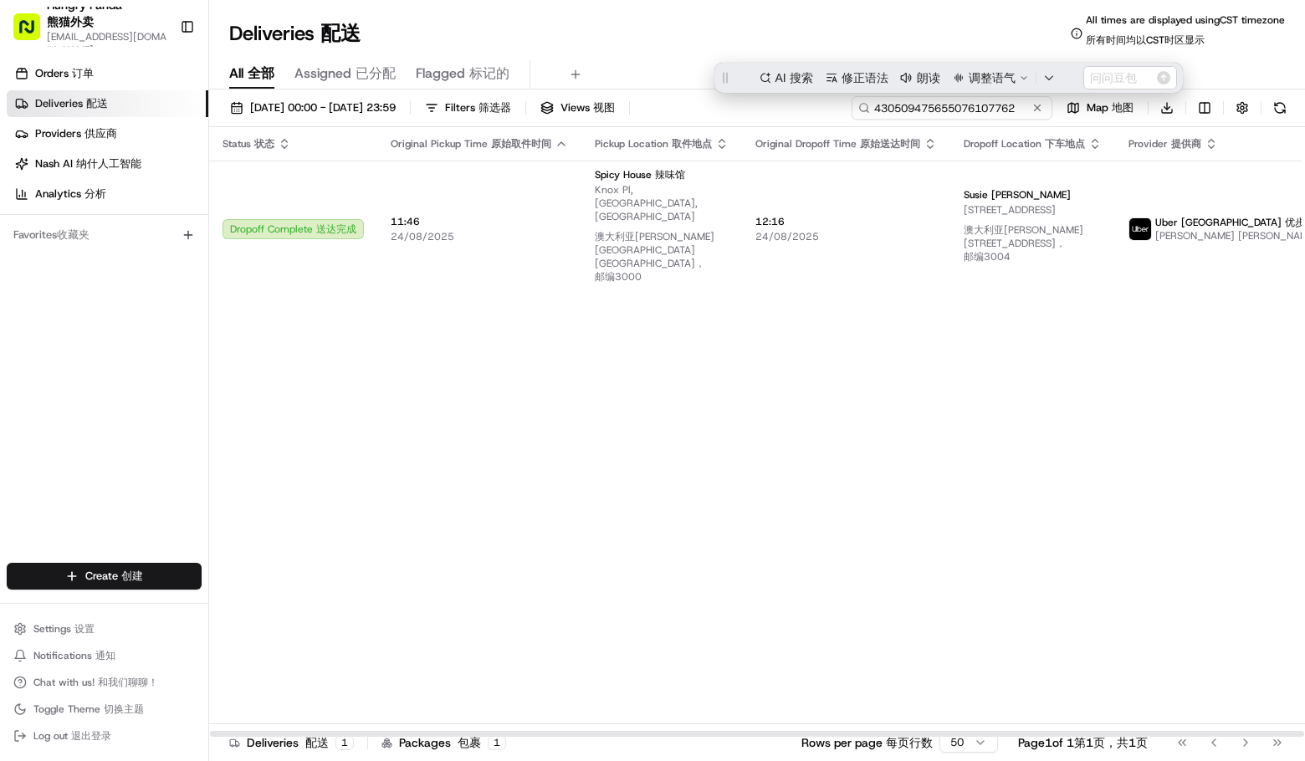
paste input "259796834515075533606"
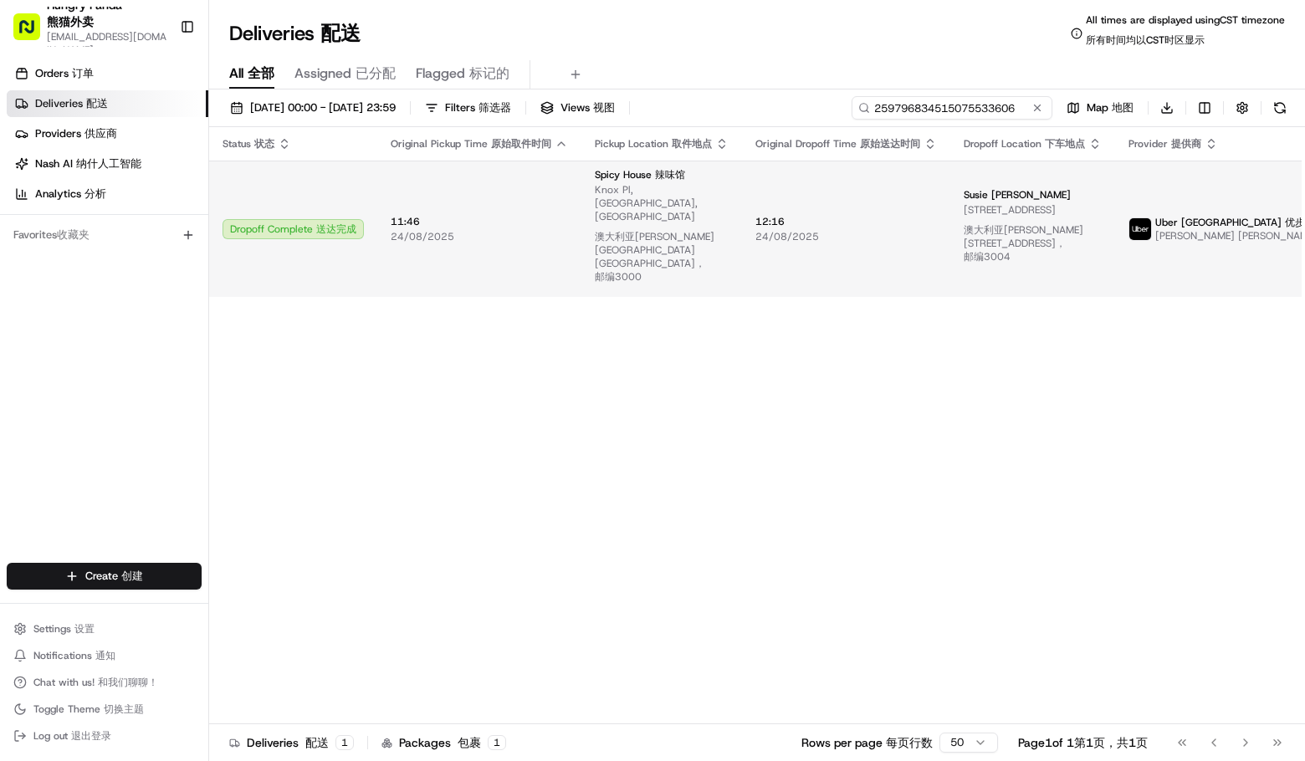
type input "259796834515075533606"
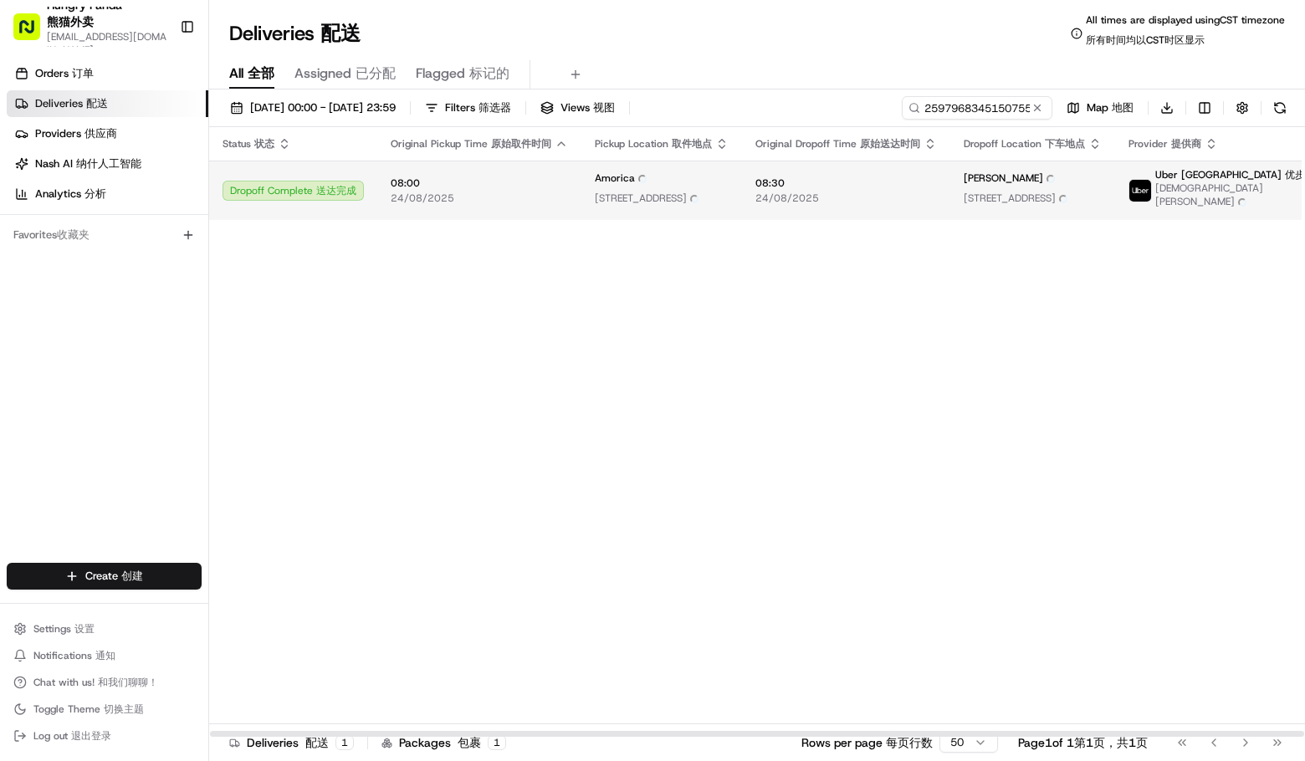
click at [1178, 204] on span "[DEMOGRAPHIC_DATA][PERSON_NAME] [PERSON_NAME]" at bounding box center [1250, 198] width 190 height 32
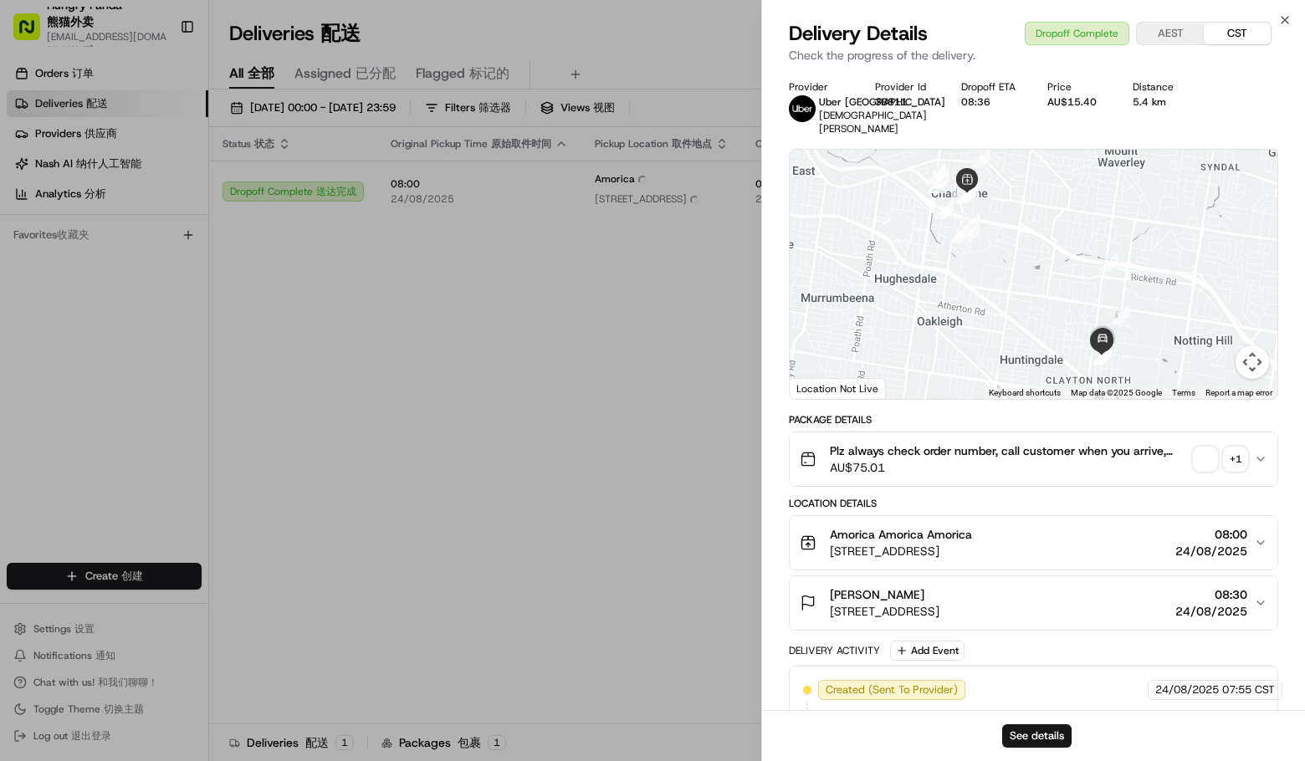
click at [1233, 448] on div "+ 1" at bounding box center [1235, 459] width 23 height 23
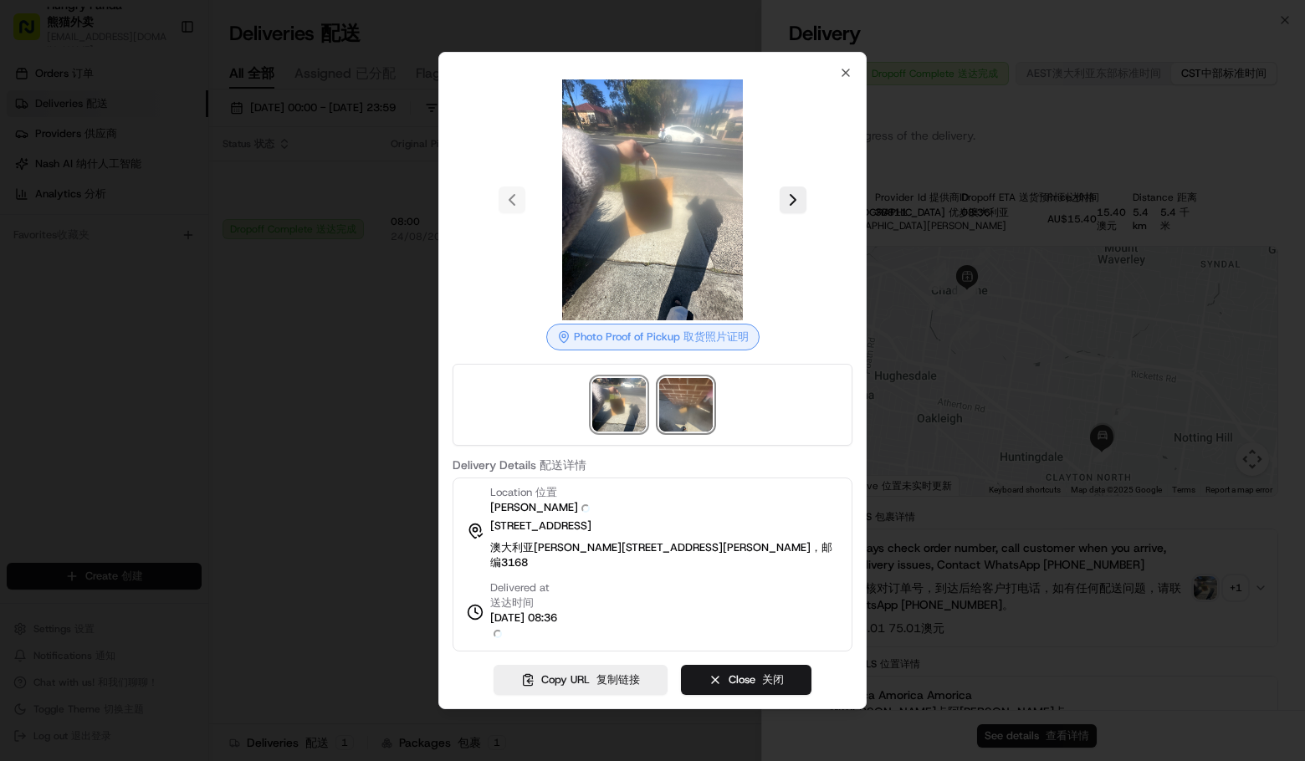
click at [686, 424] on img at bounding box center [686, 405] width 54 height 54
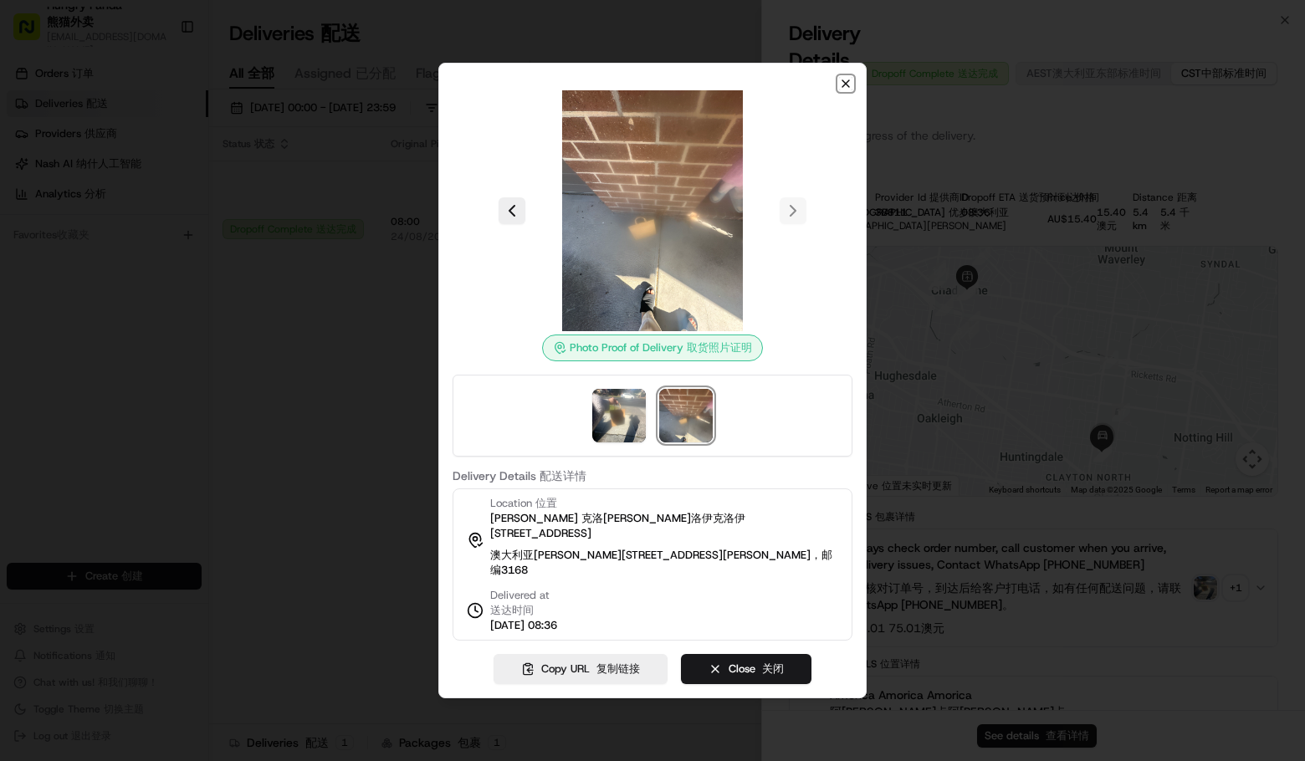
click at [842, 88] on icon "button" at bounding box center [845, 83] width 13 height 13
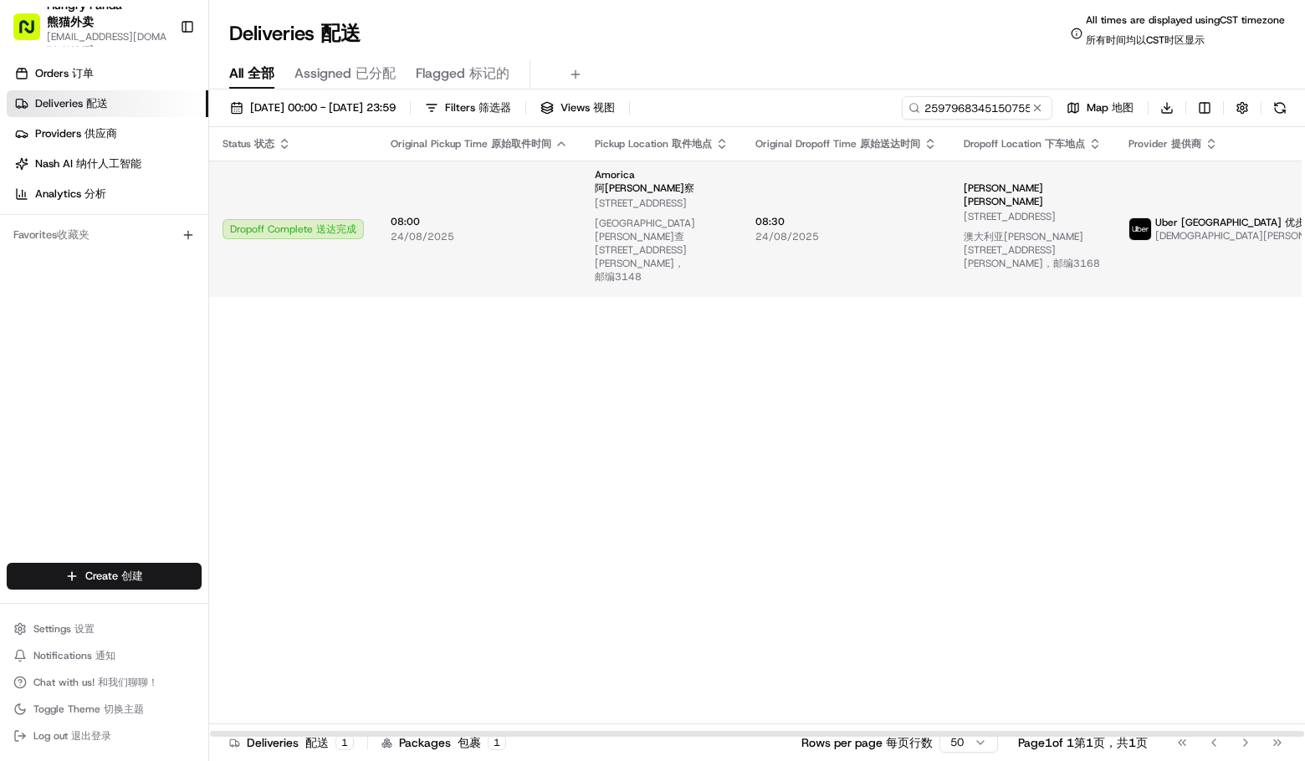
click at [1168, 219] on span "Uber [GEOGRAPHIC_DATA] Uber Australia 优步澳大利亚" at bounding box center [1250, 222] width 190 height 13
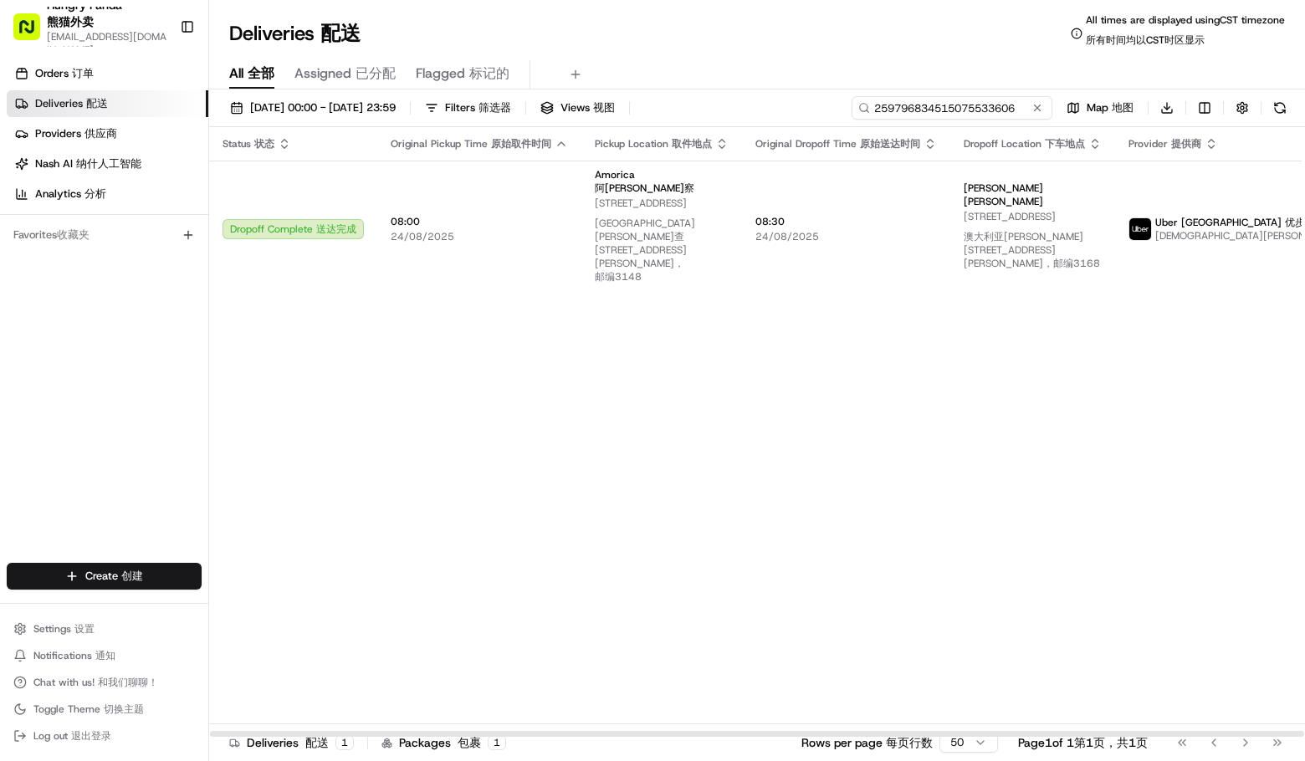
click at [1001, 117] on input "259796834515075533606" at bounding box center [952, 107] width 201 height 23
click at [1094, 349] on div "Status Status 状态 Original Pickup Time Original Pickup Time 原始取件时间 Pickup Locati…" at bounding box center [822, 432] width 1226 height 611
